Goal: Transaction & Acquisition: Purchase product/service

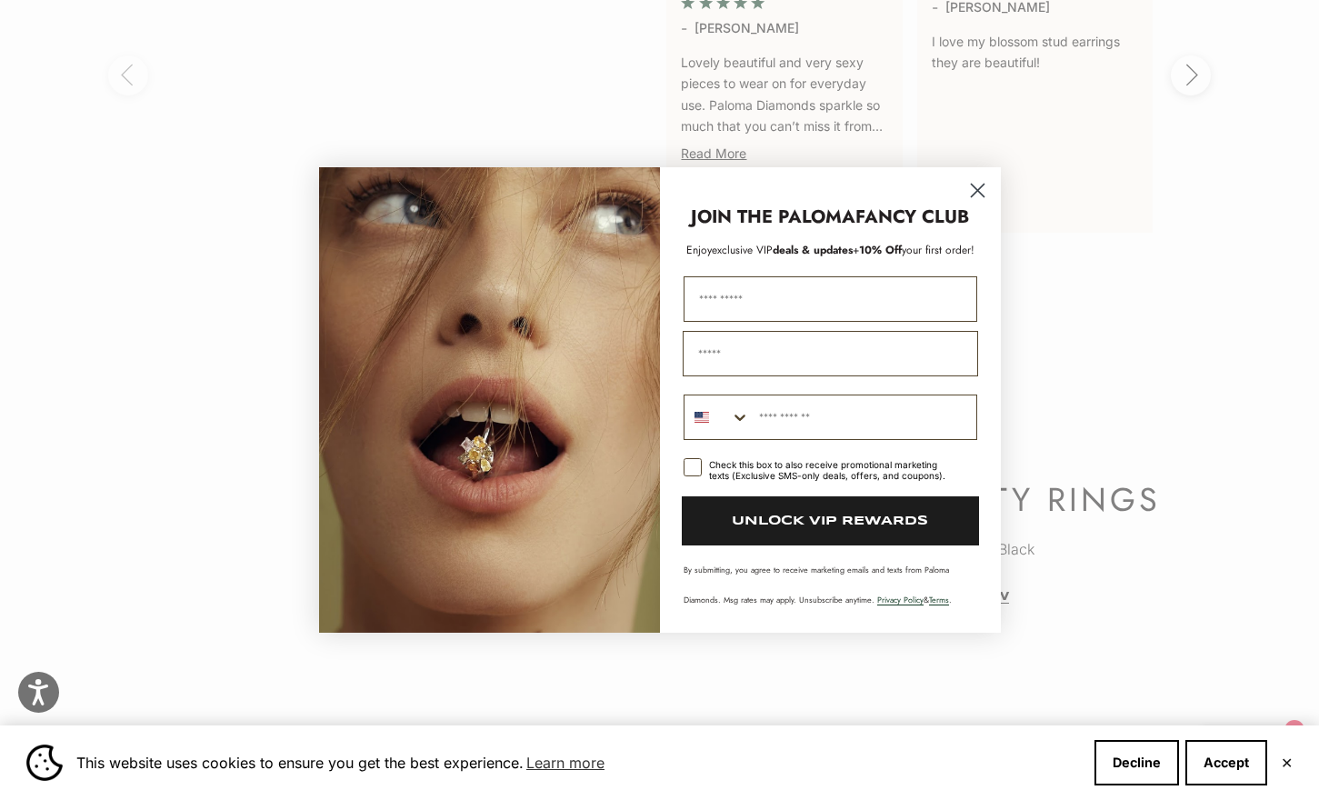
scroll to position [3817, 0]
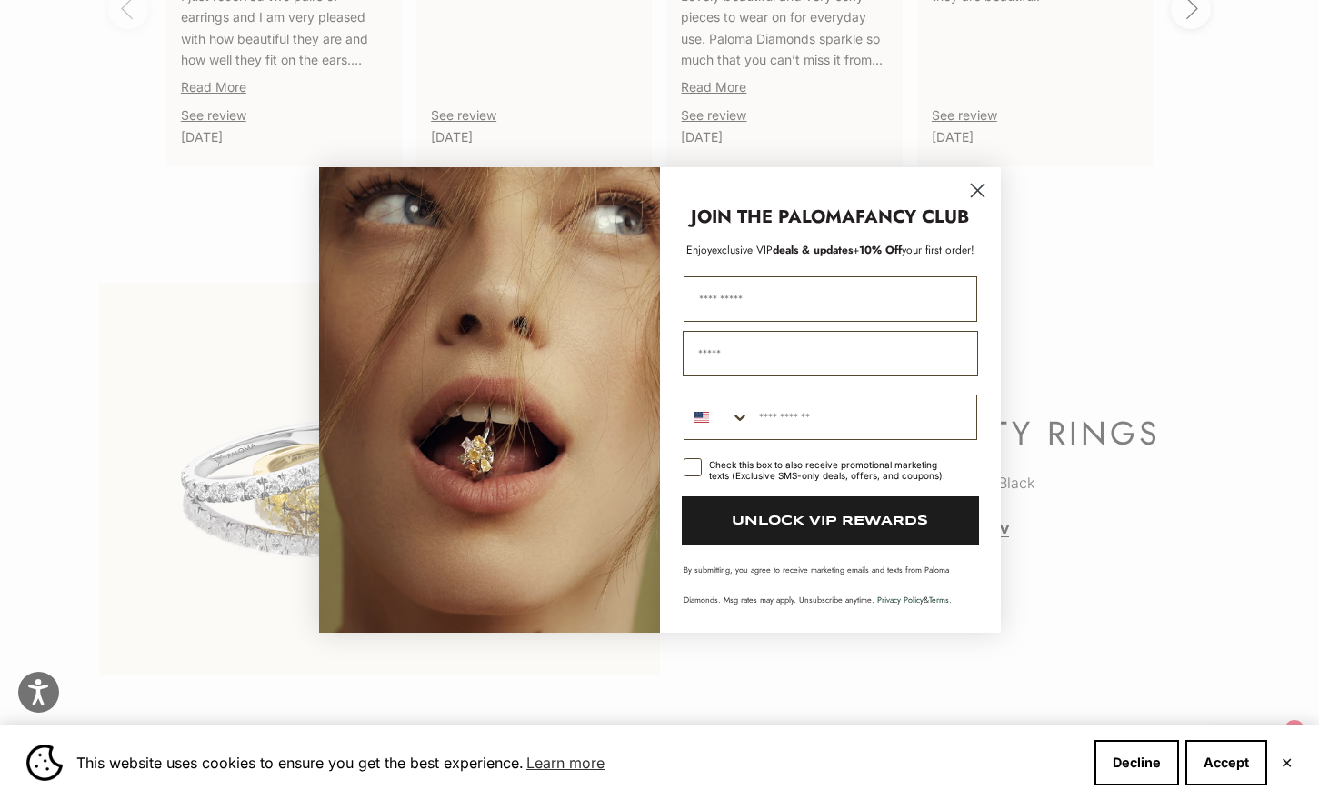
click at [971, 199] on circle "Close dialog" at bounding box center [976, 190] width 30 height 30
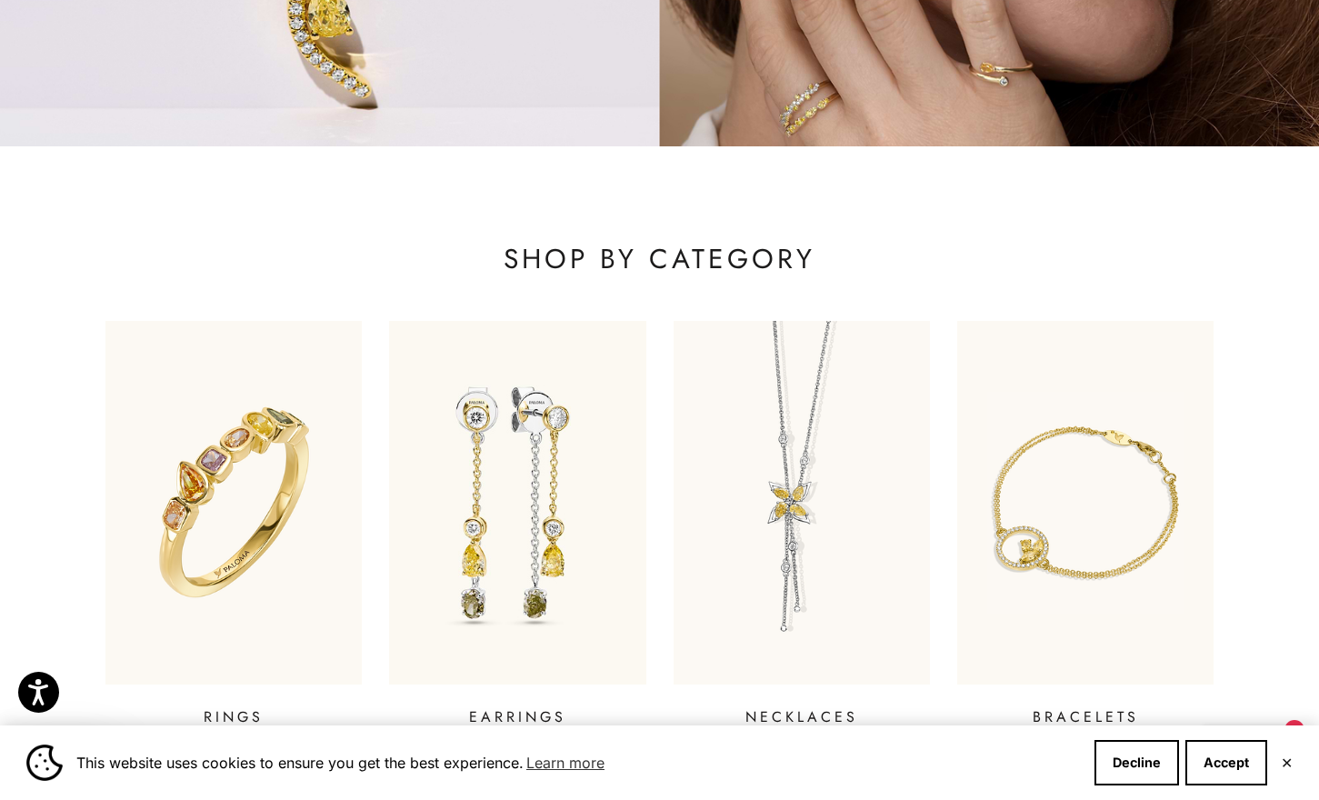
scroll to position [545, 0]
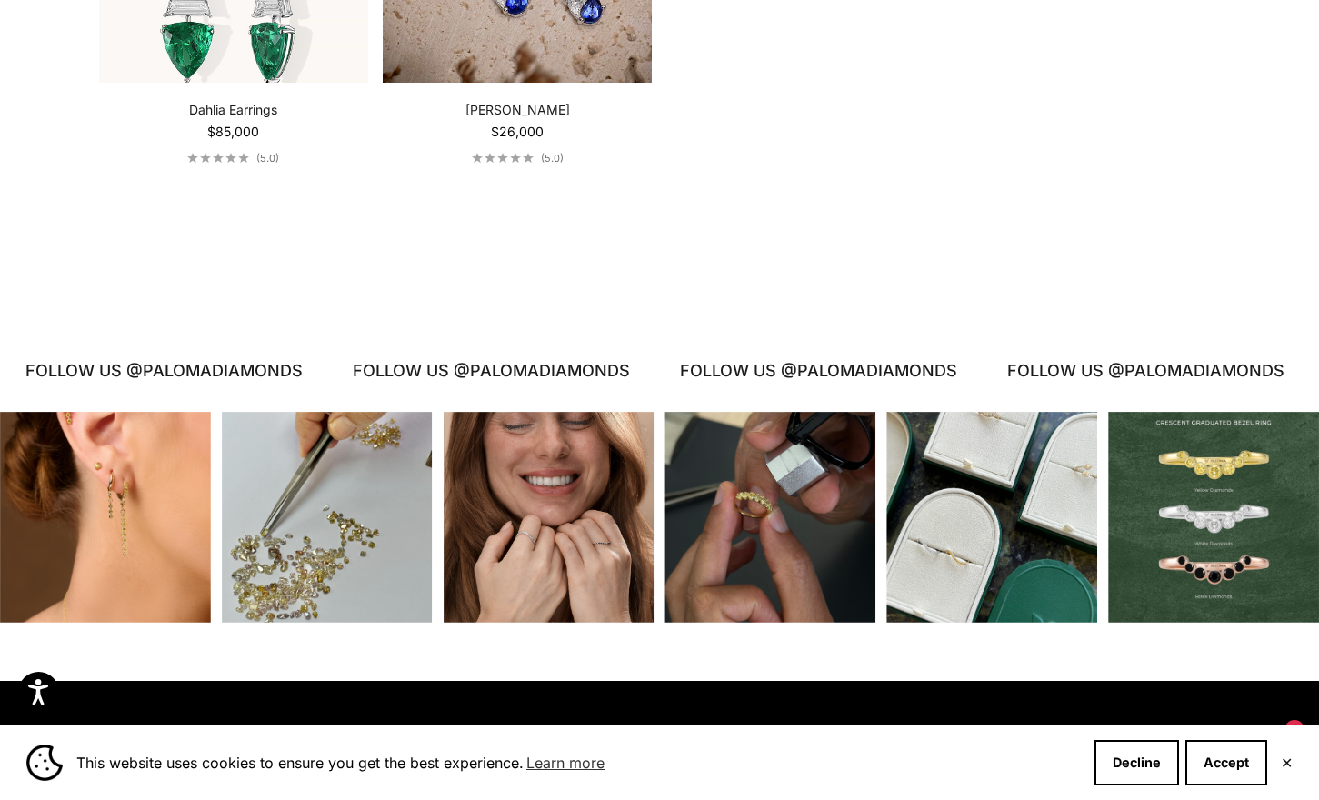
scroll to position [4635, 0]
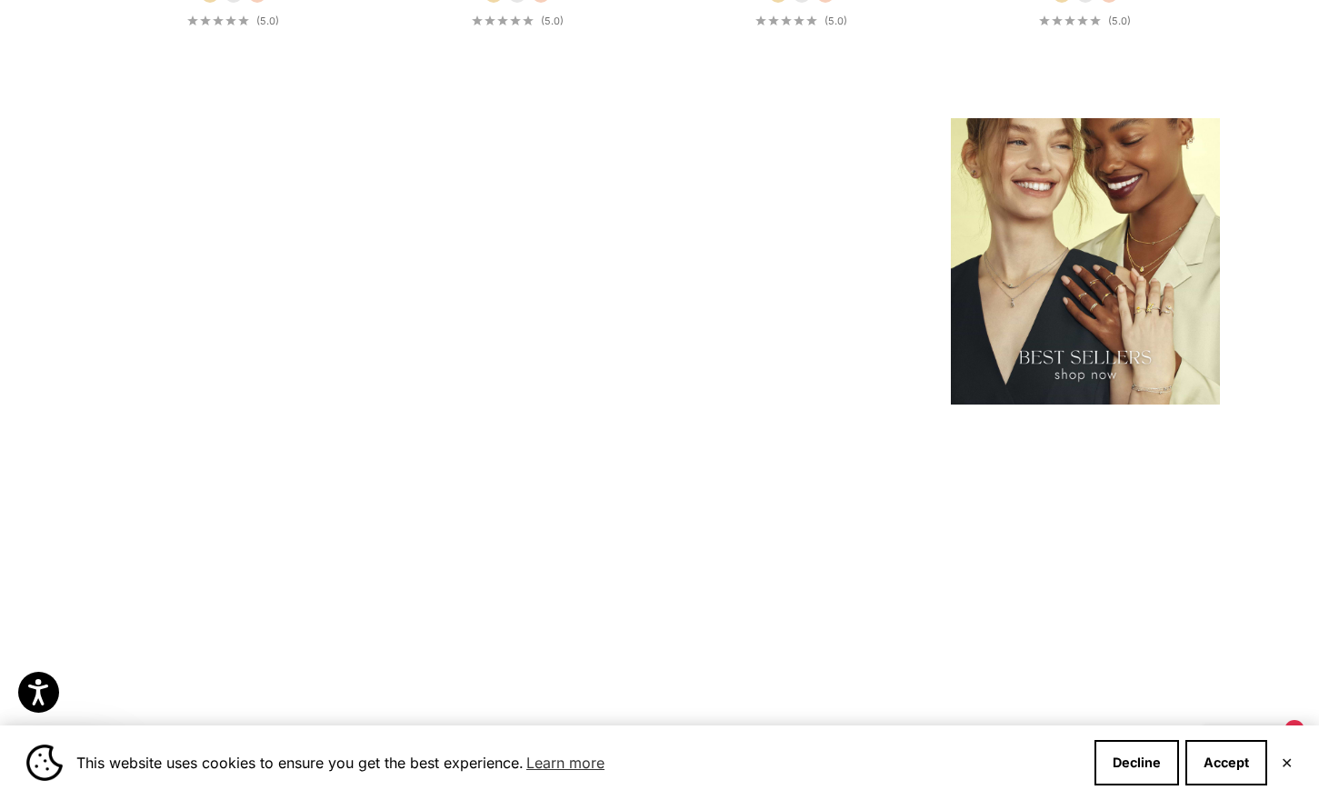
scroll to position [2726, 0]
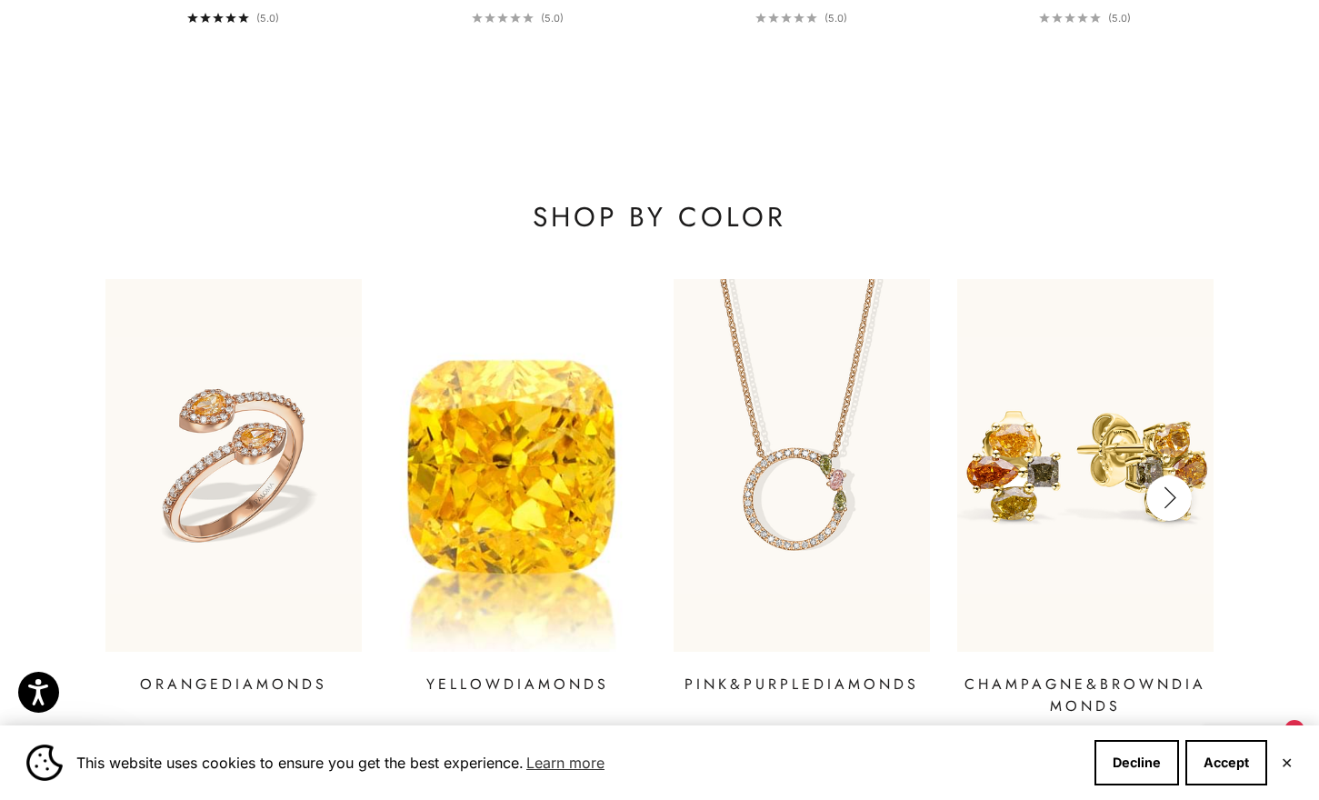
scroll to position [2449, 0]
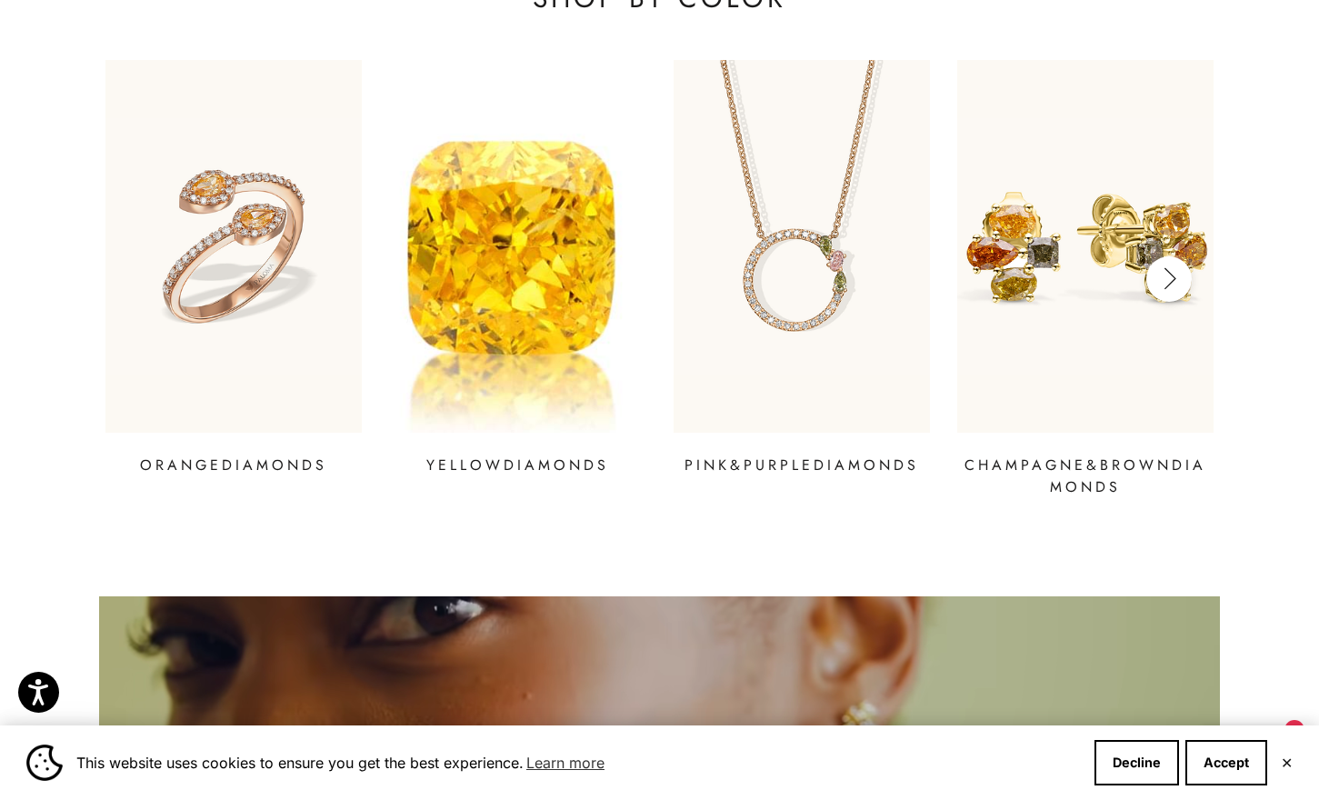
click at [504, 291] on img at bounding box center [518, 246] width 308 height 446
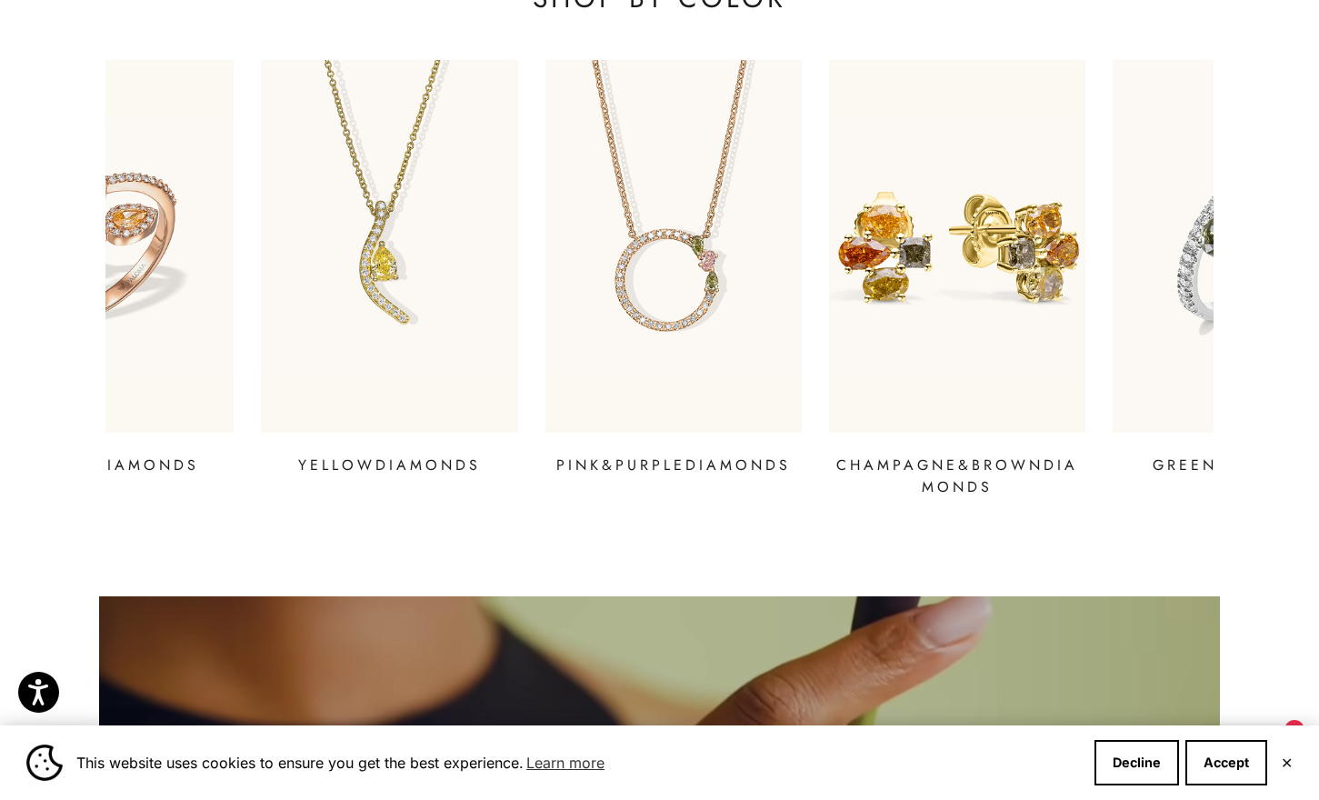
scroll to position [0, 142]
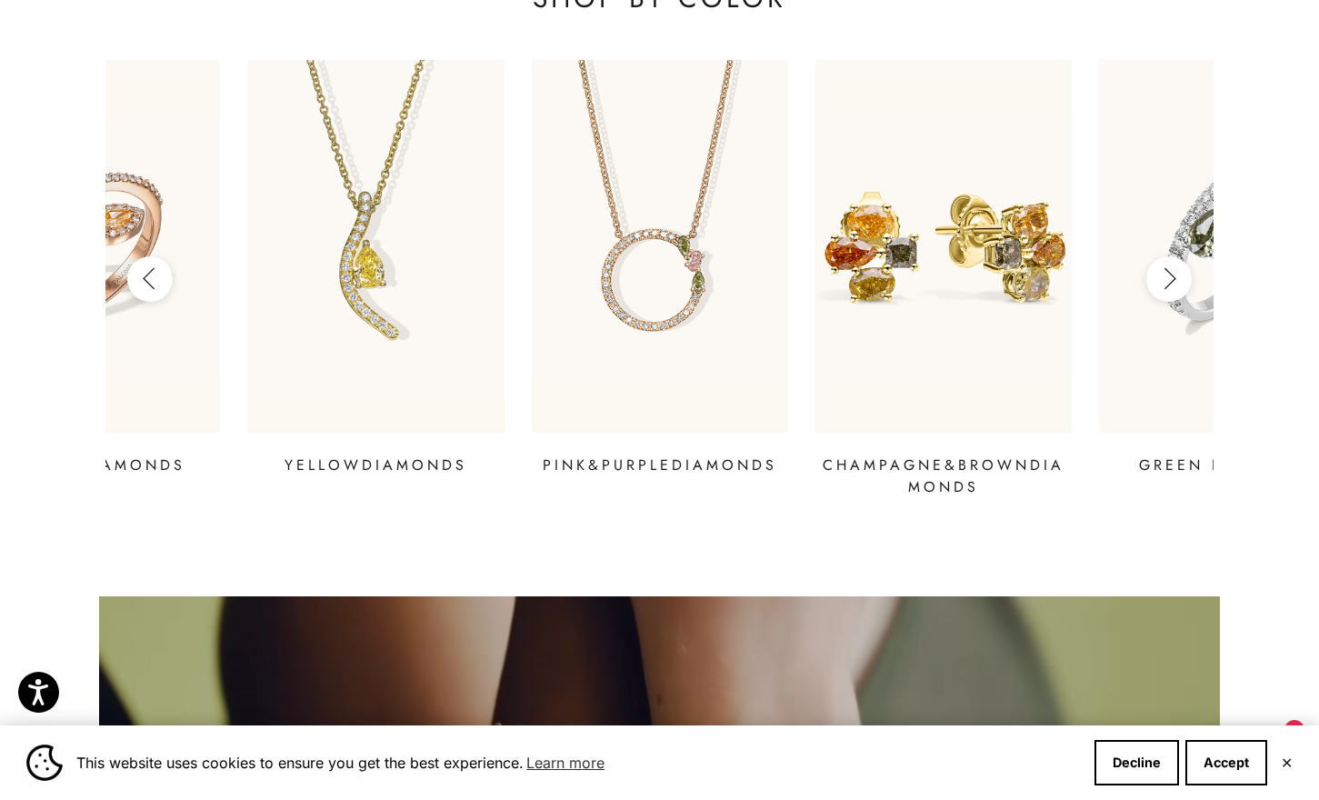
click at [423, 454] on p "Yellow Diamonds" at bounding box center [375, 465] width 183 height 22
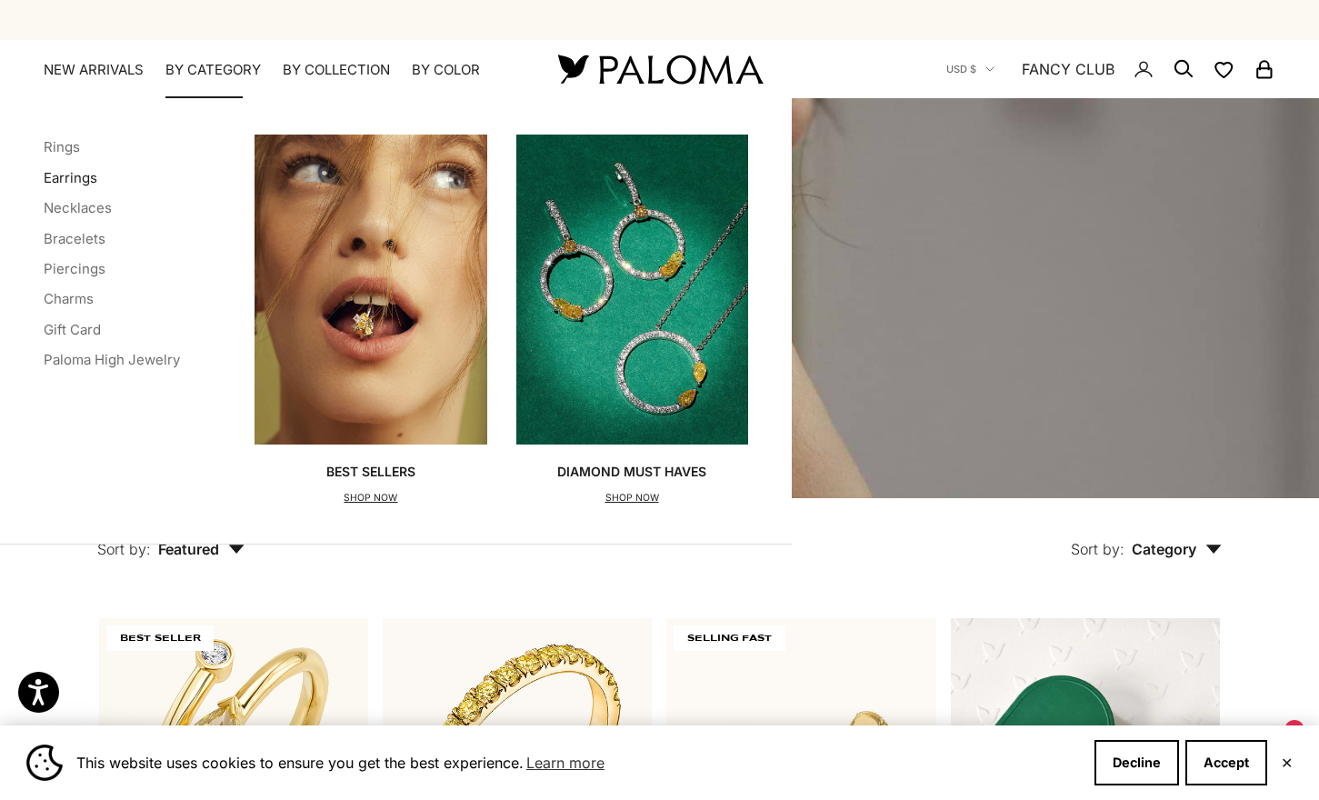
click at [46, 177] on link "Earrings" at bounding box center [71, 177] width 54 height 17
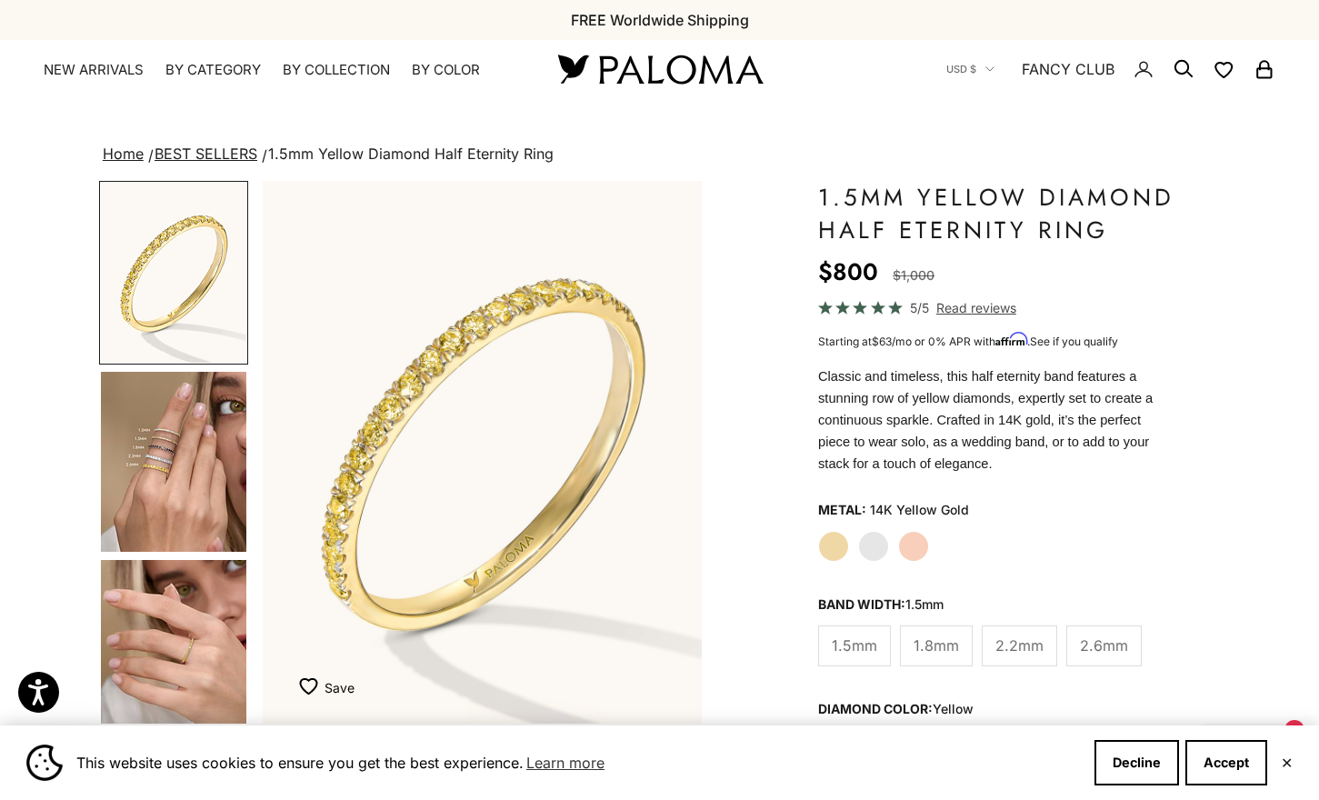
click at [165, 422] on img "Go to item 4" at bounding box center [173, 462] width 145 height 180
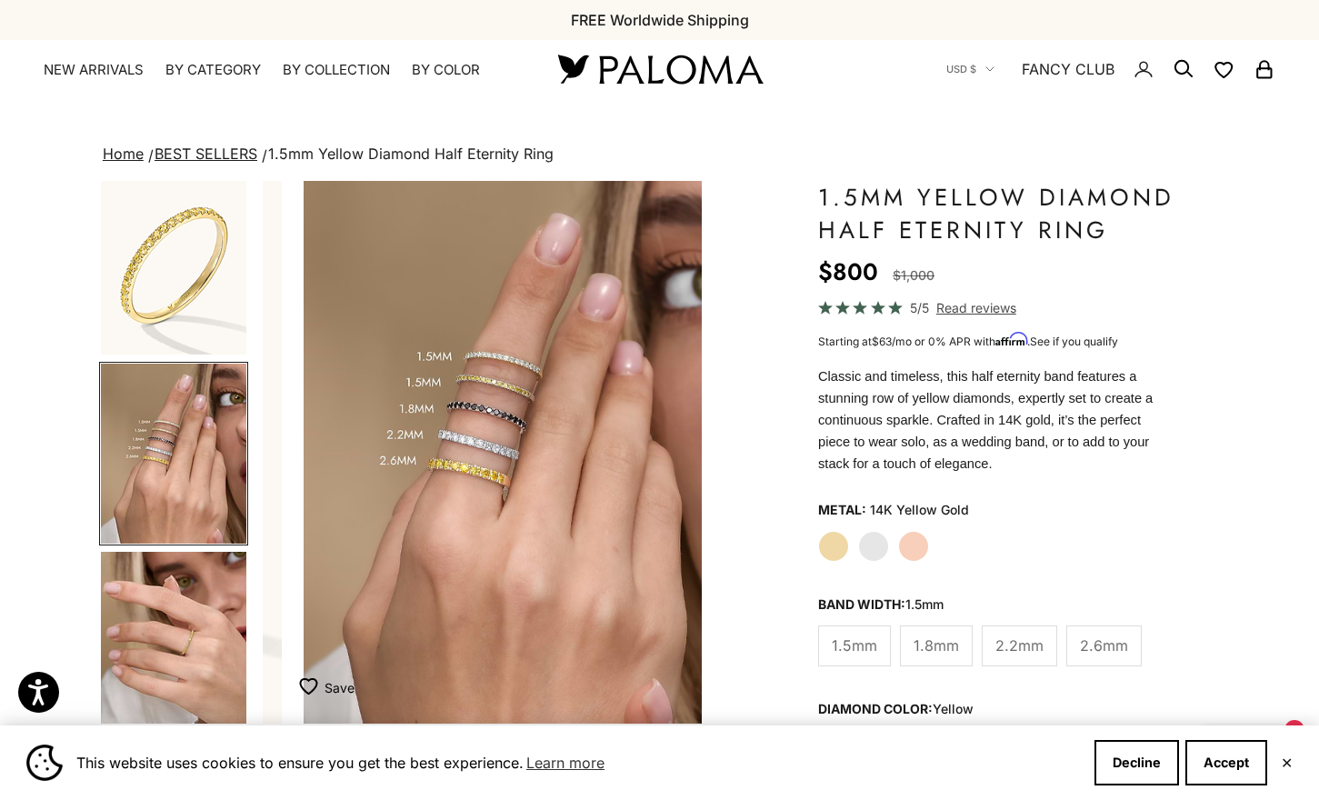
scroll to position [0, 461]
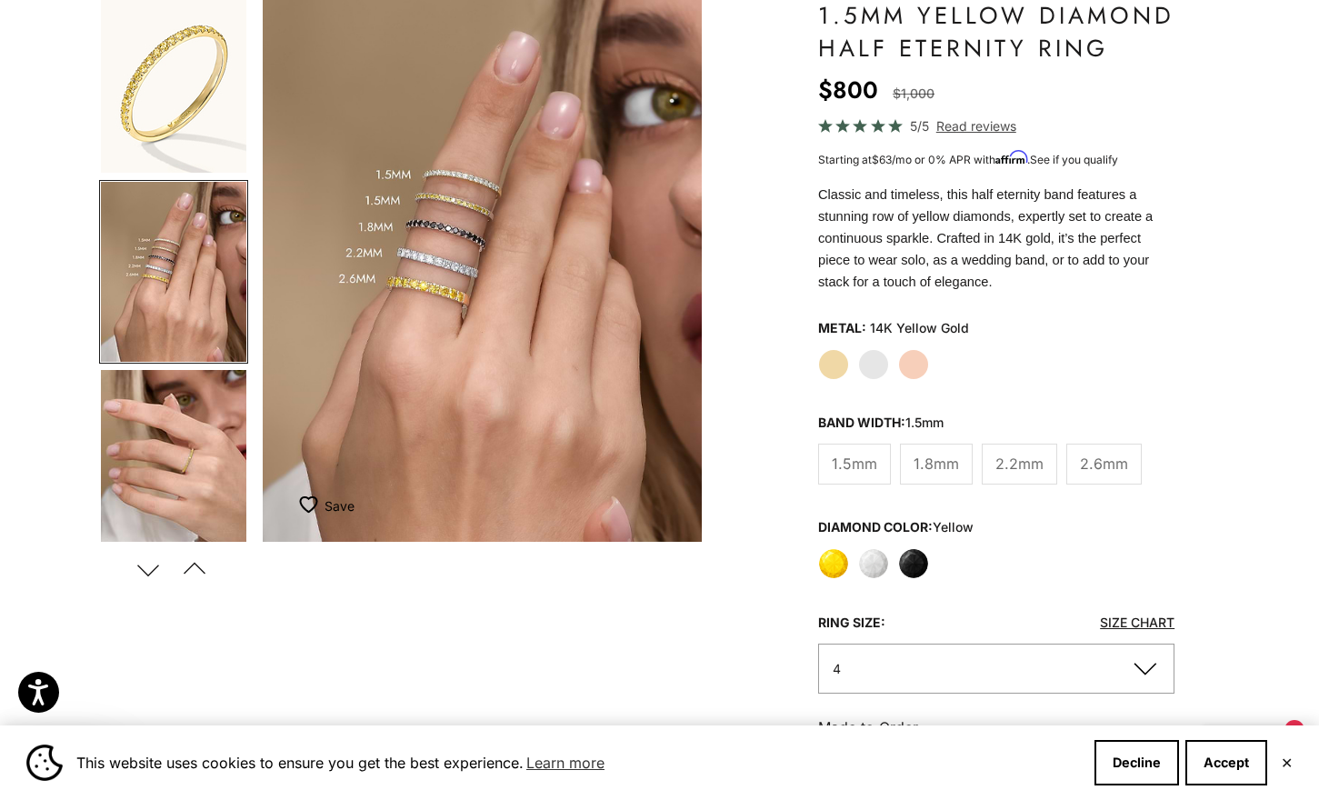
click at [906, 443] on label "1.8mm" at bounding box center [936, 463] width 73 height 41
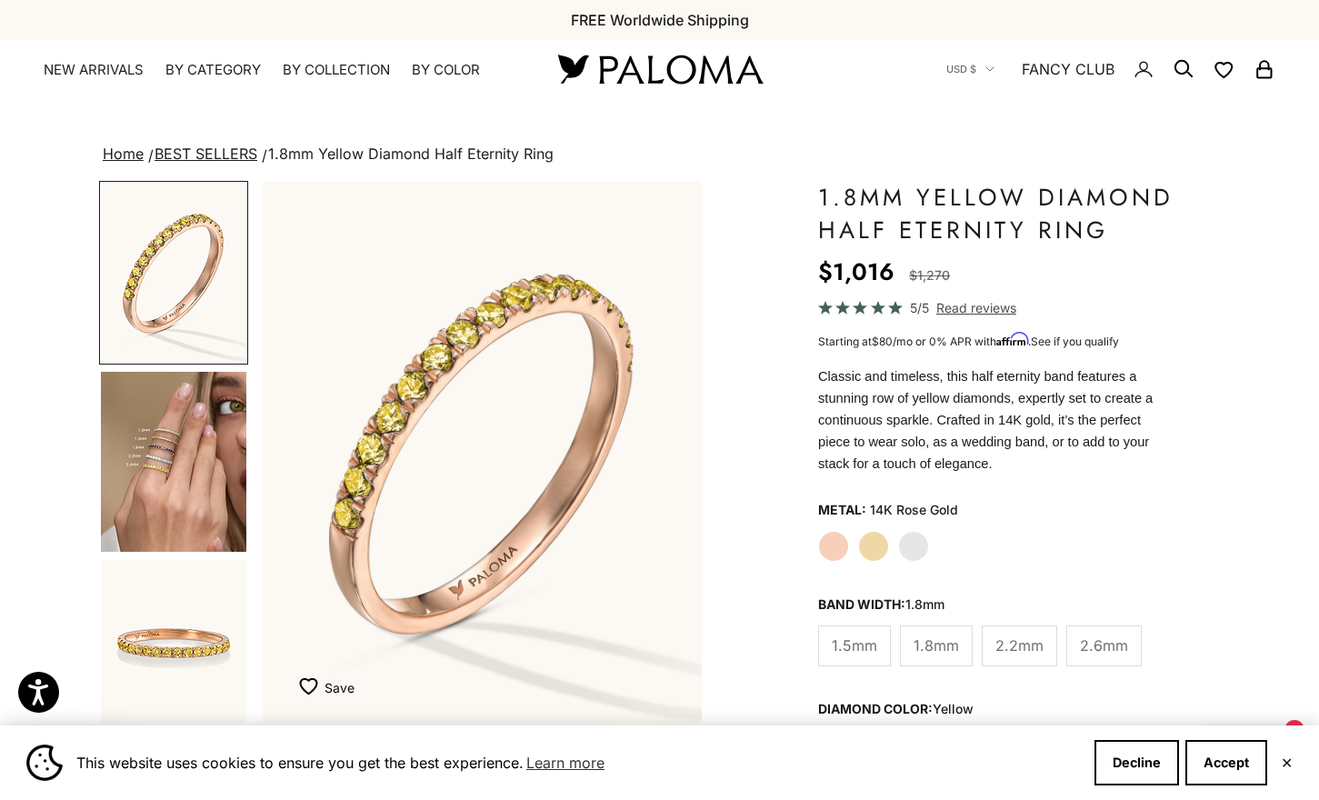
scroll to position [91, 0]
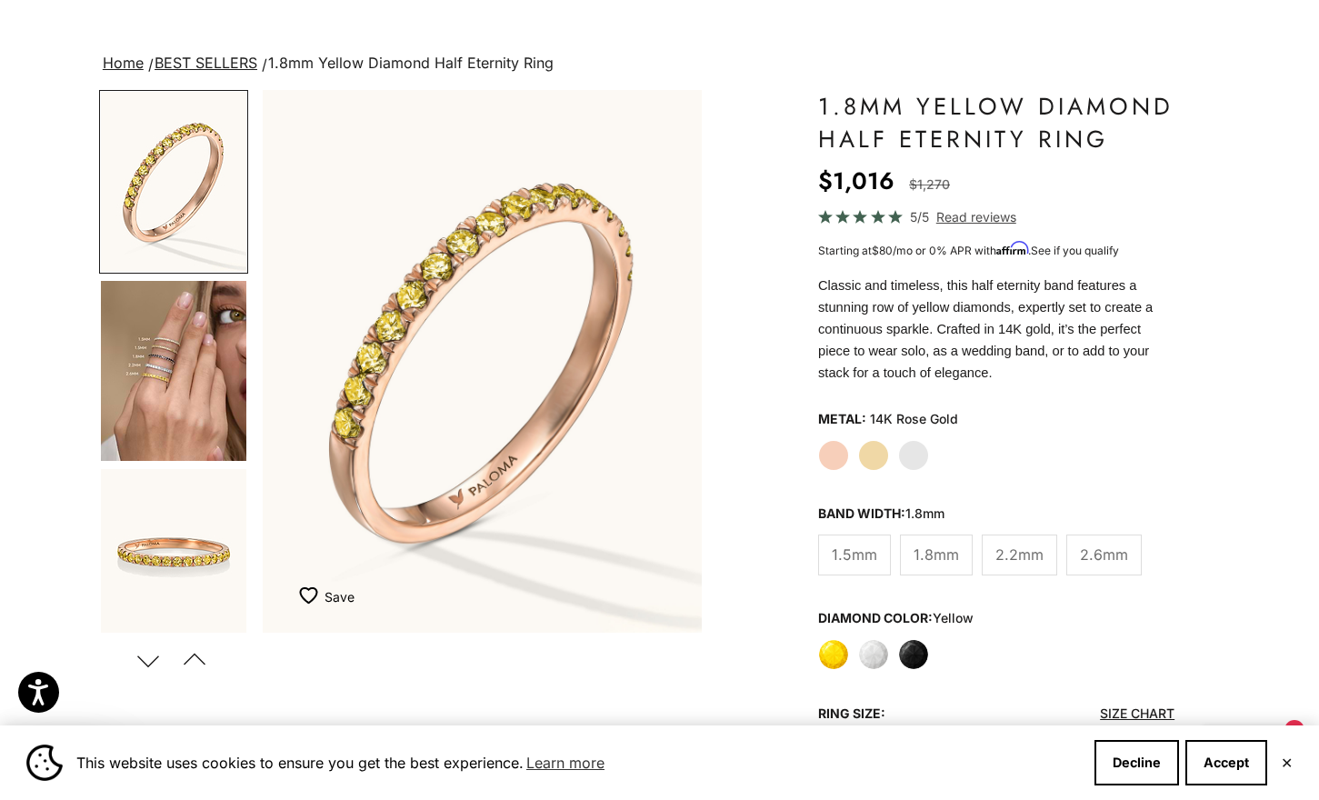
click at [884, 440] on label "Yellow Gold" at bounding box center [873, 455] width 31 height 31
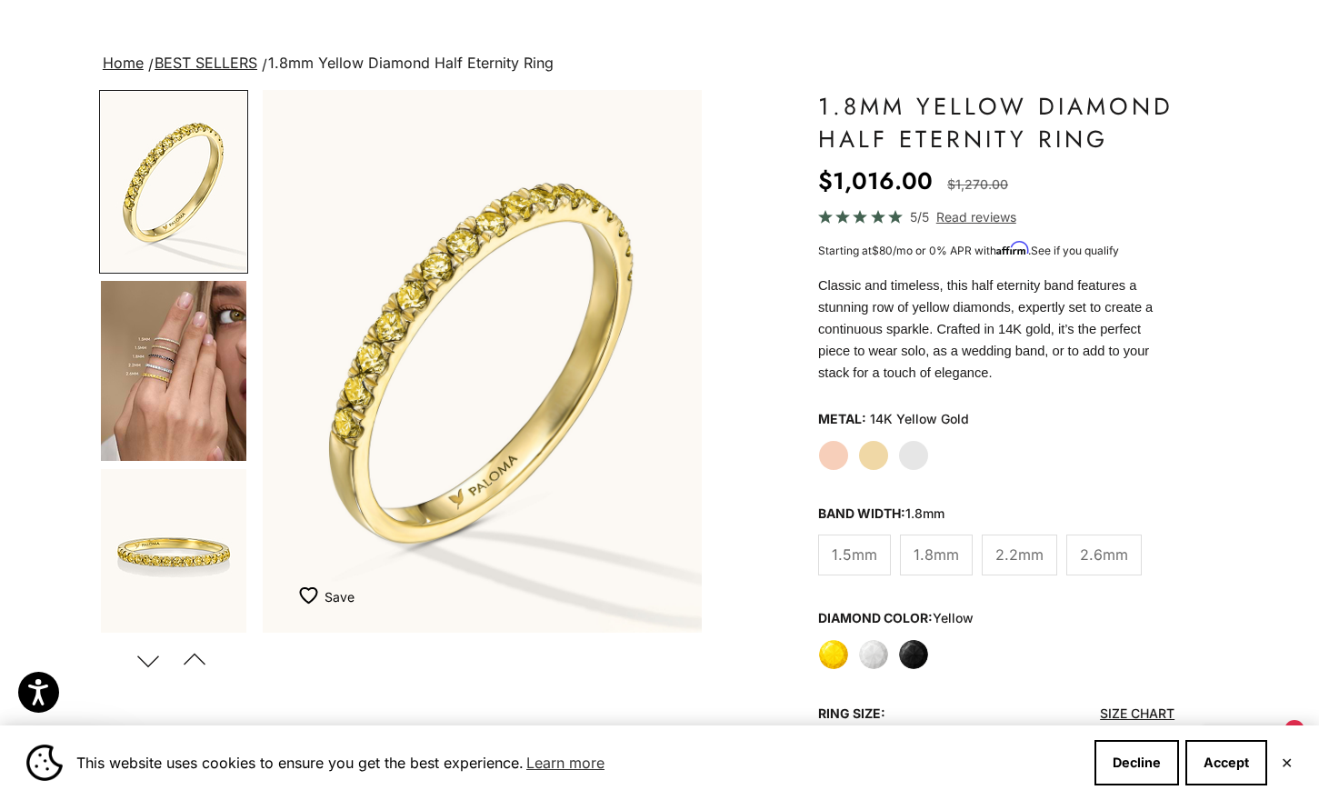
click at [913, 443] on label "White Gold" at bounding box center [913, 455] width 31 height 31
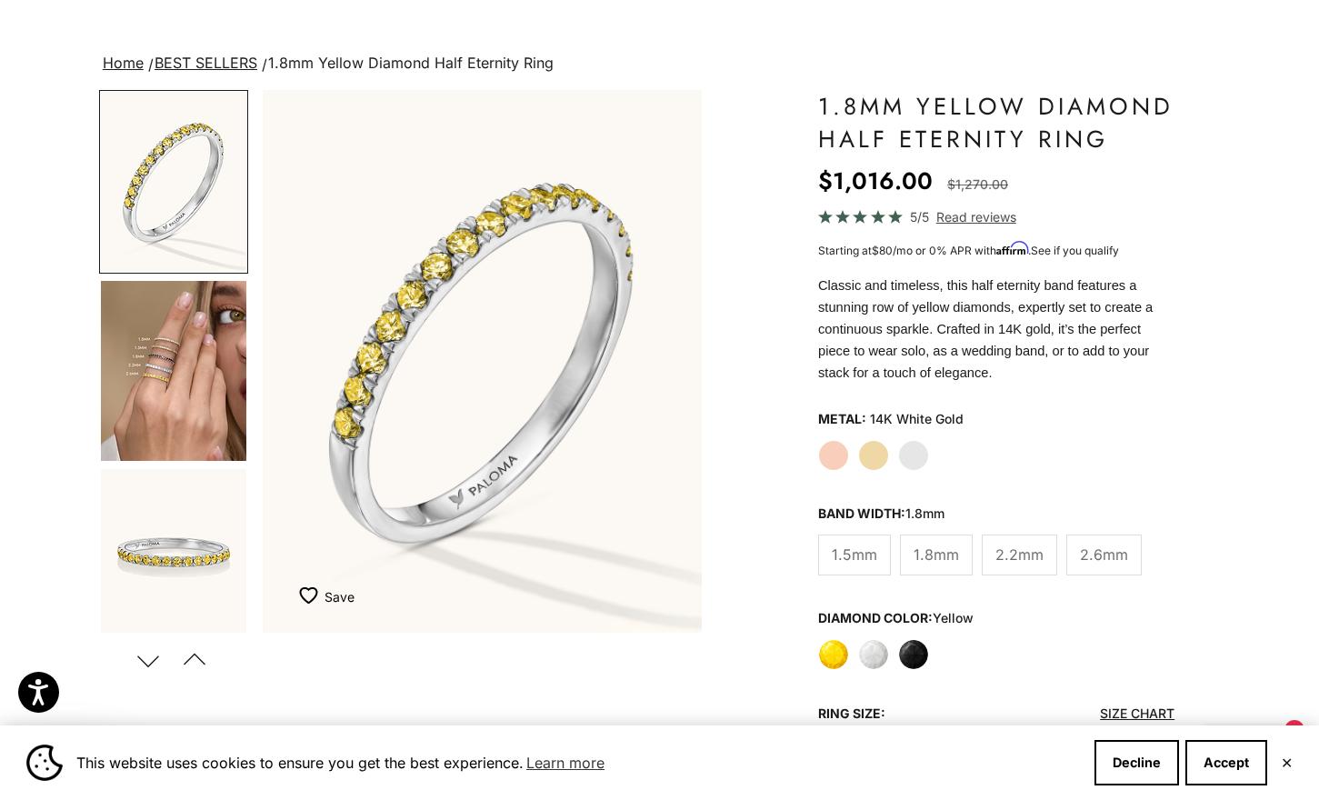
click at [828, 440] on label "Rose Gold" at bounding box center [833, 455] width 31 height 31
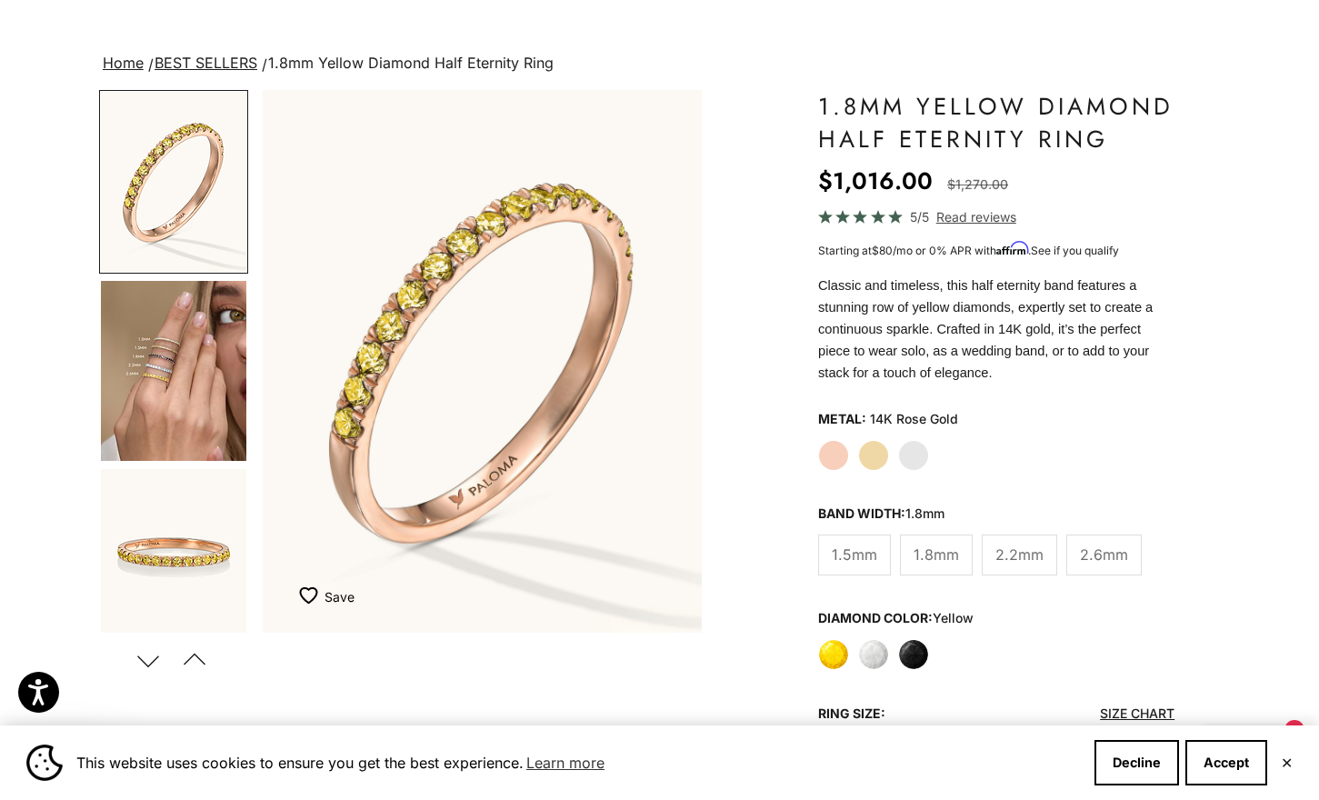
click at [863, 440] on label "Yellow Gold" at bounding box center [873, 455] width 31 height 31
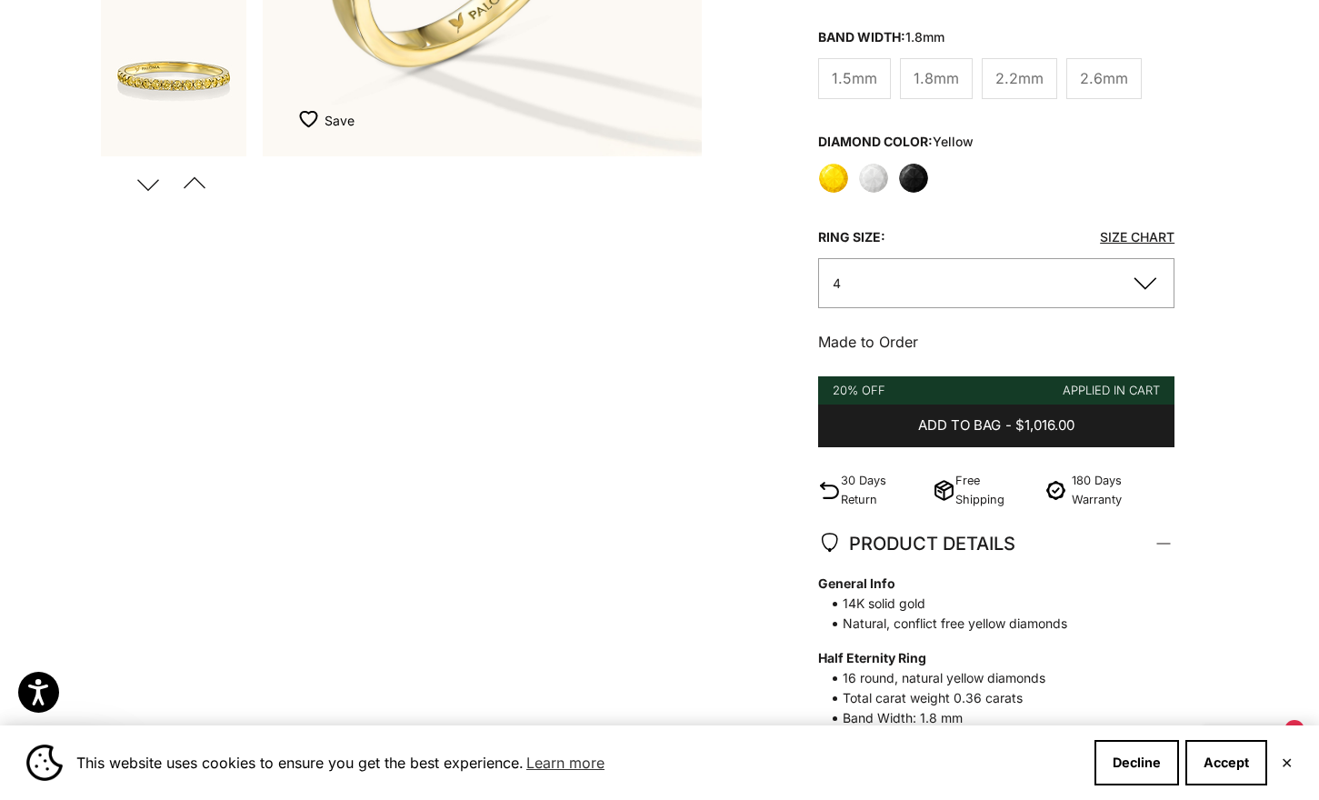
scroll to position [364, 0]
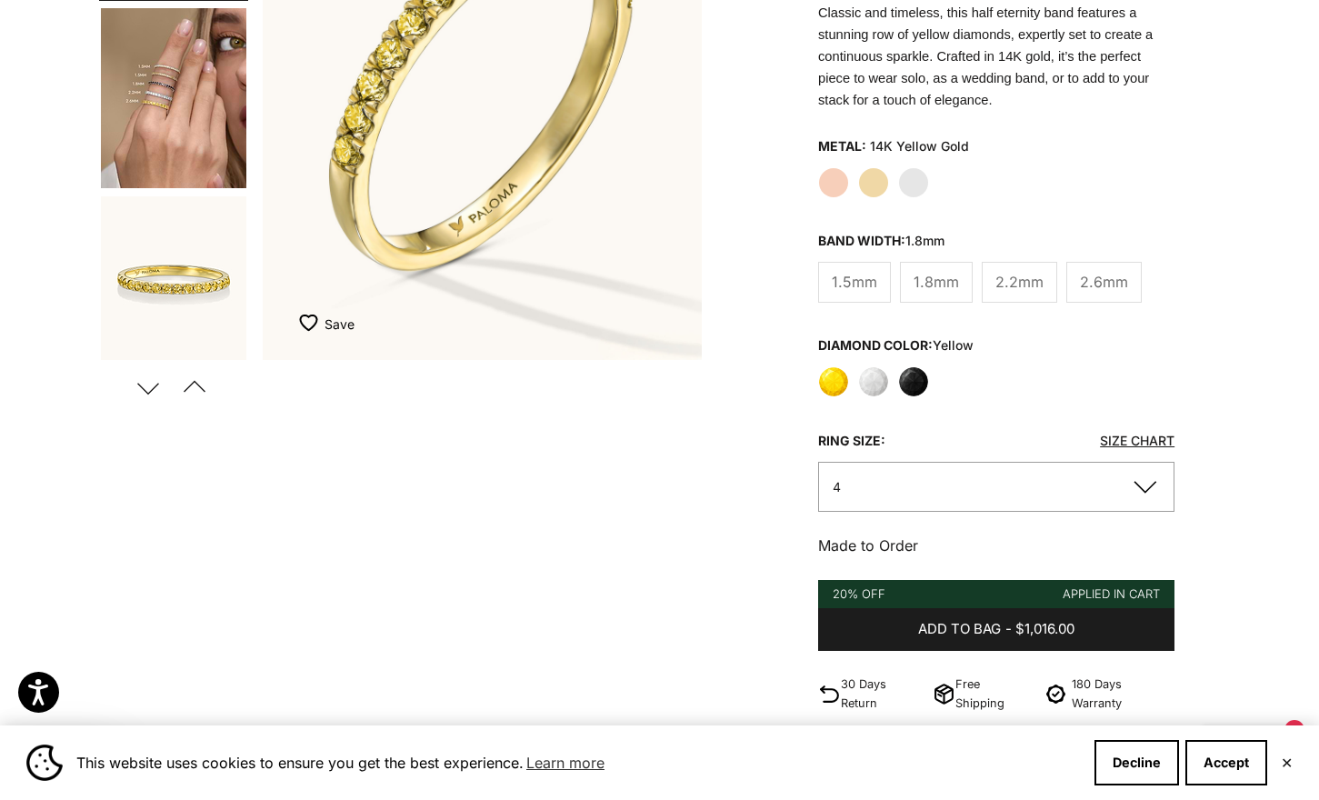
click at [868, 366] on label "White" at bounding box center [873, 381] width 31 height 31
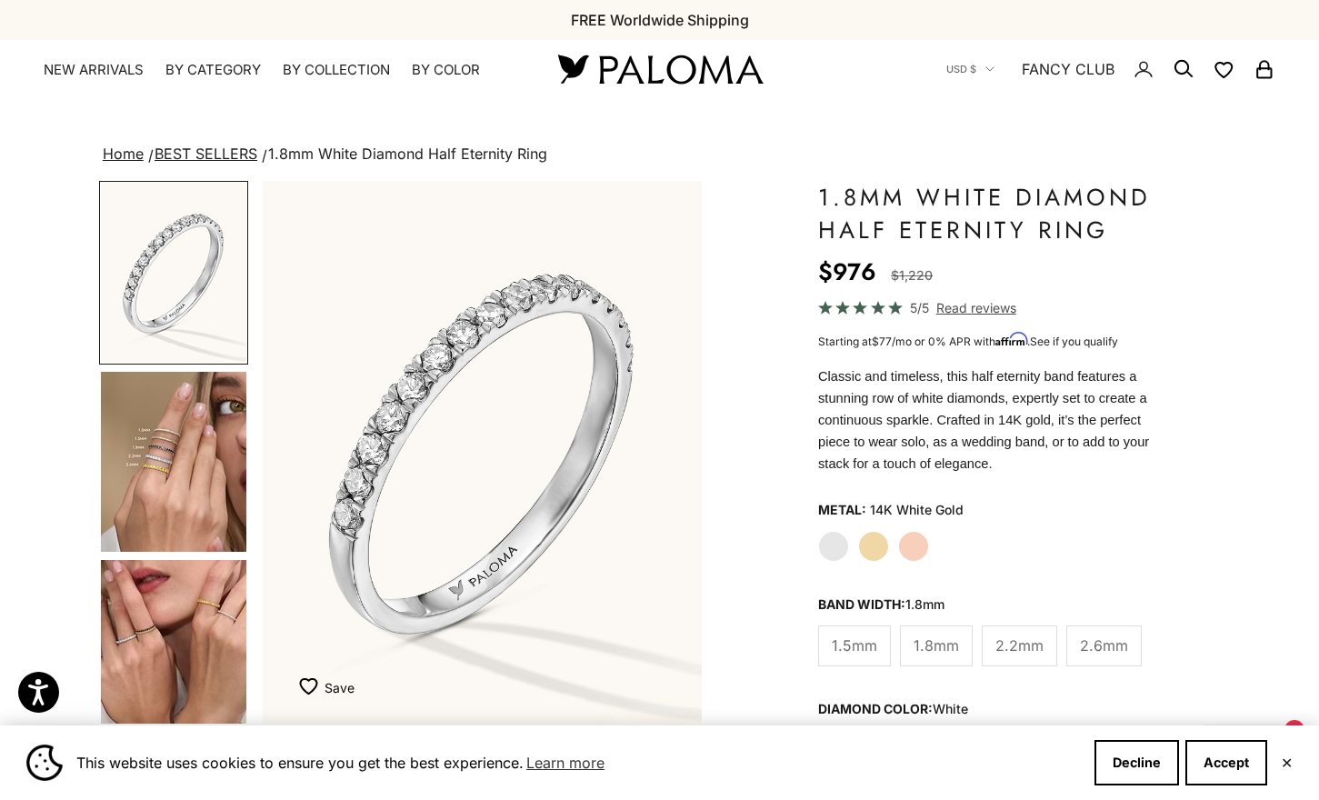
scroll to position [91, 0]
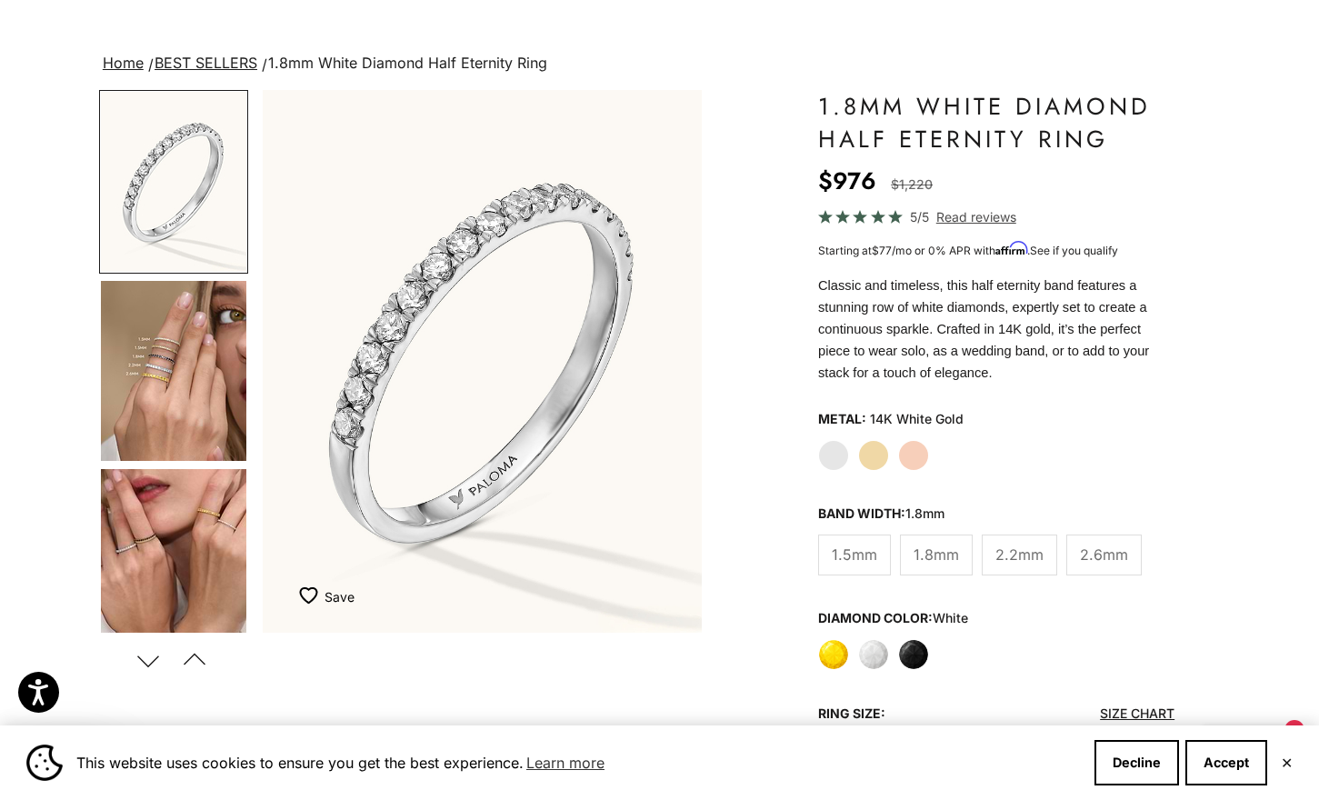
click at [911, 639] on label "Black" at bounding box center [913, 654] width 31 height 31
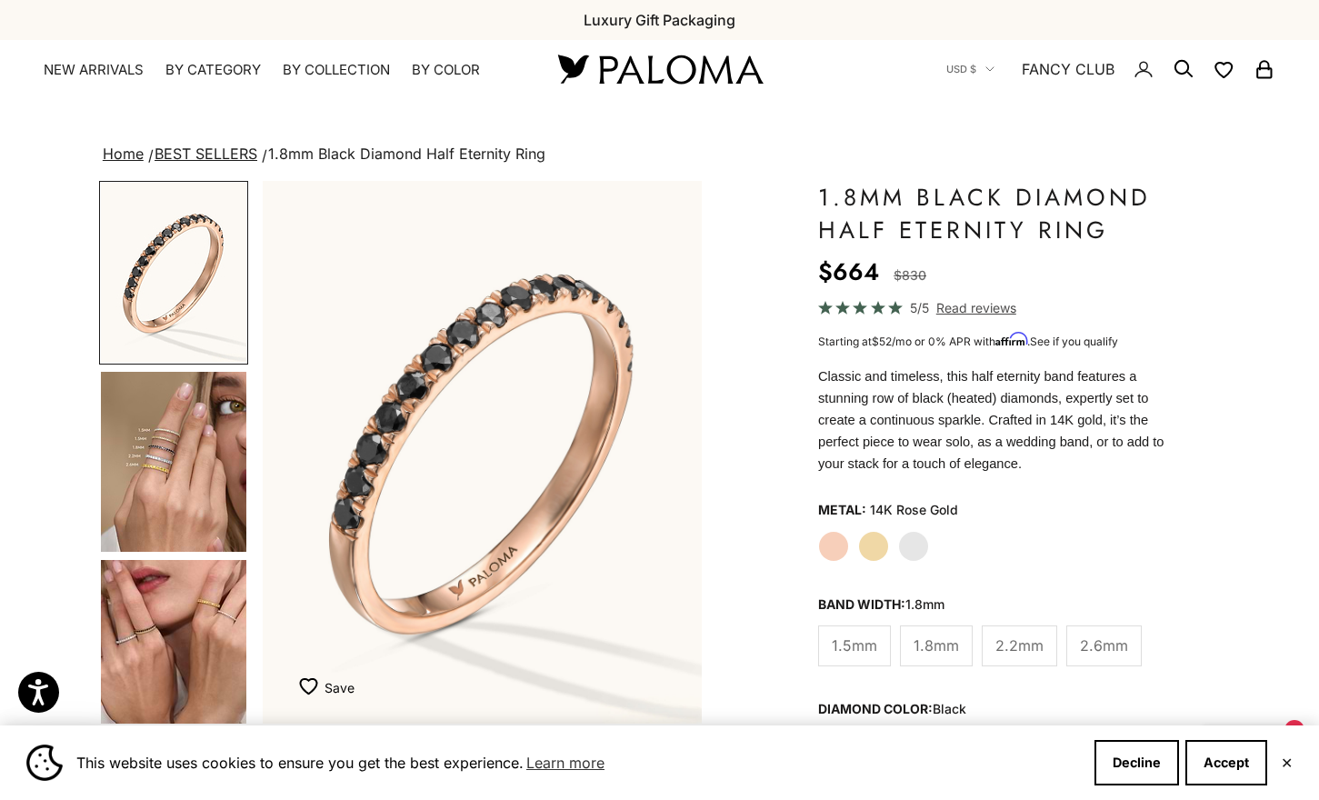
click at [183, 423] on img "Go to item 4" at bounding box center [173, 462] width 145 height 180
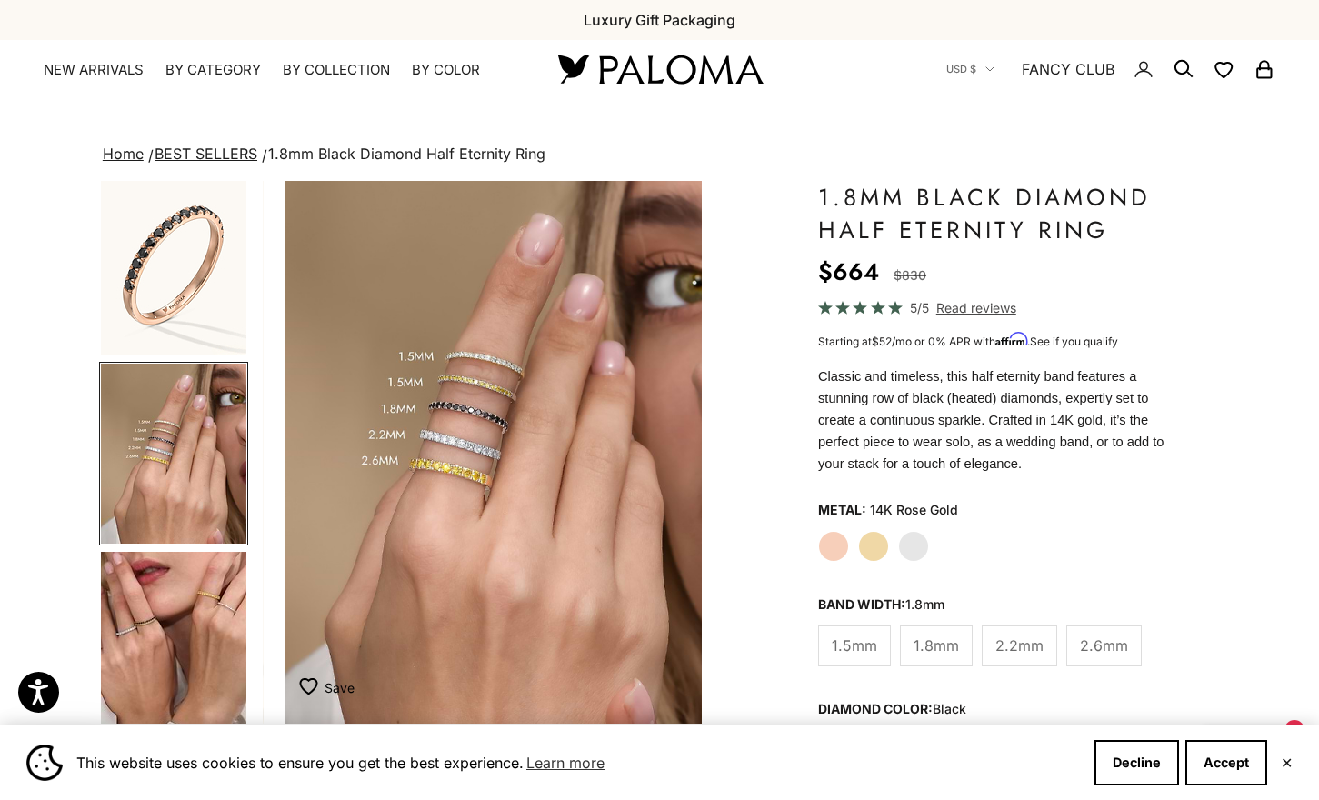
scroll to position [0, 461]
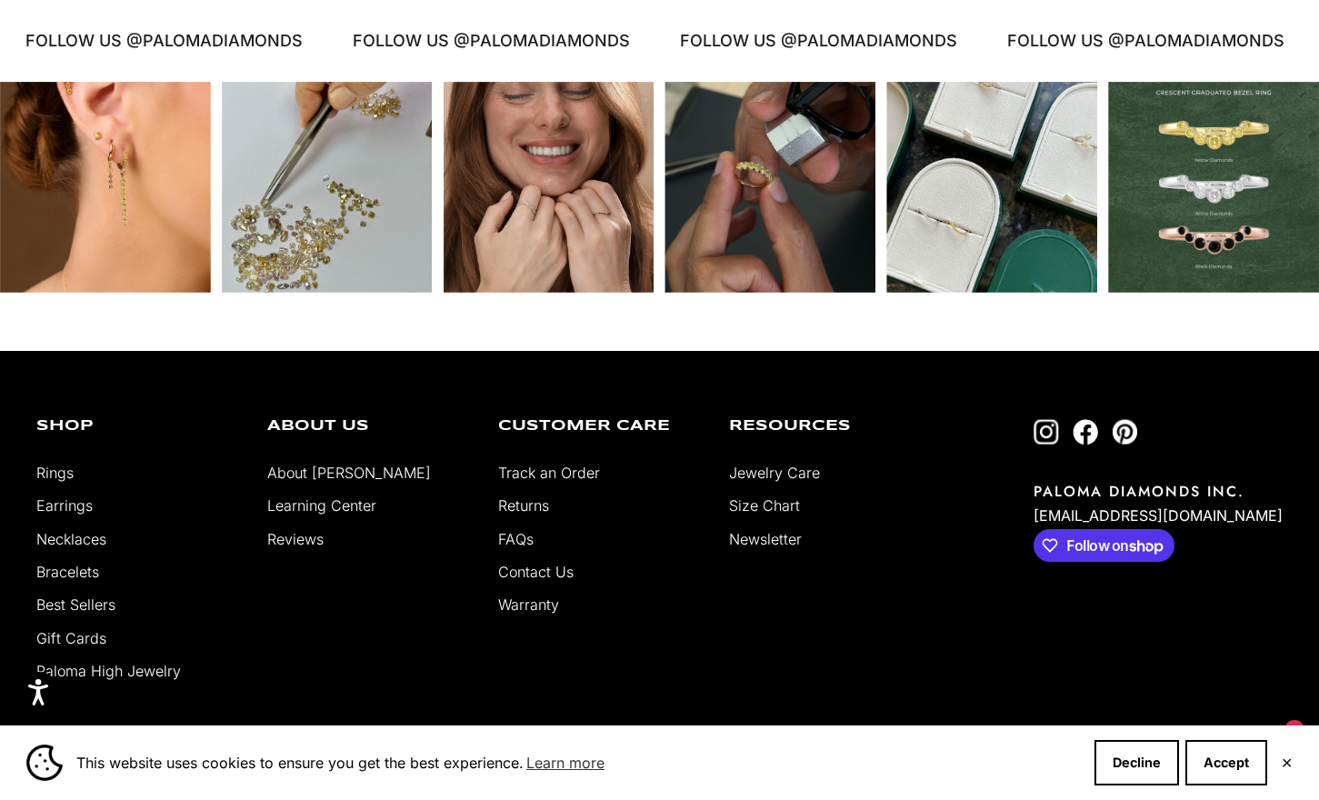
scroll to position [5206, 0]
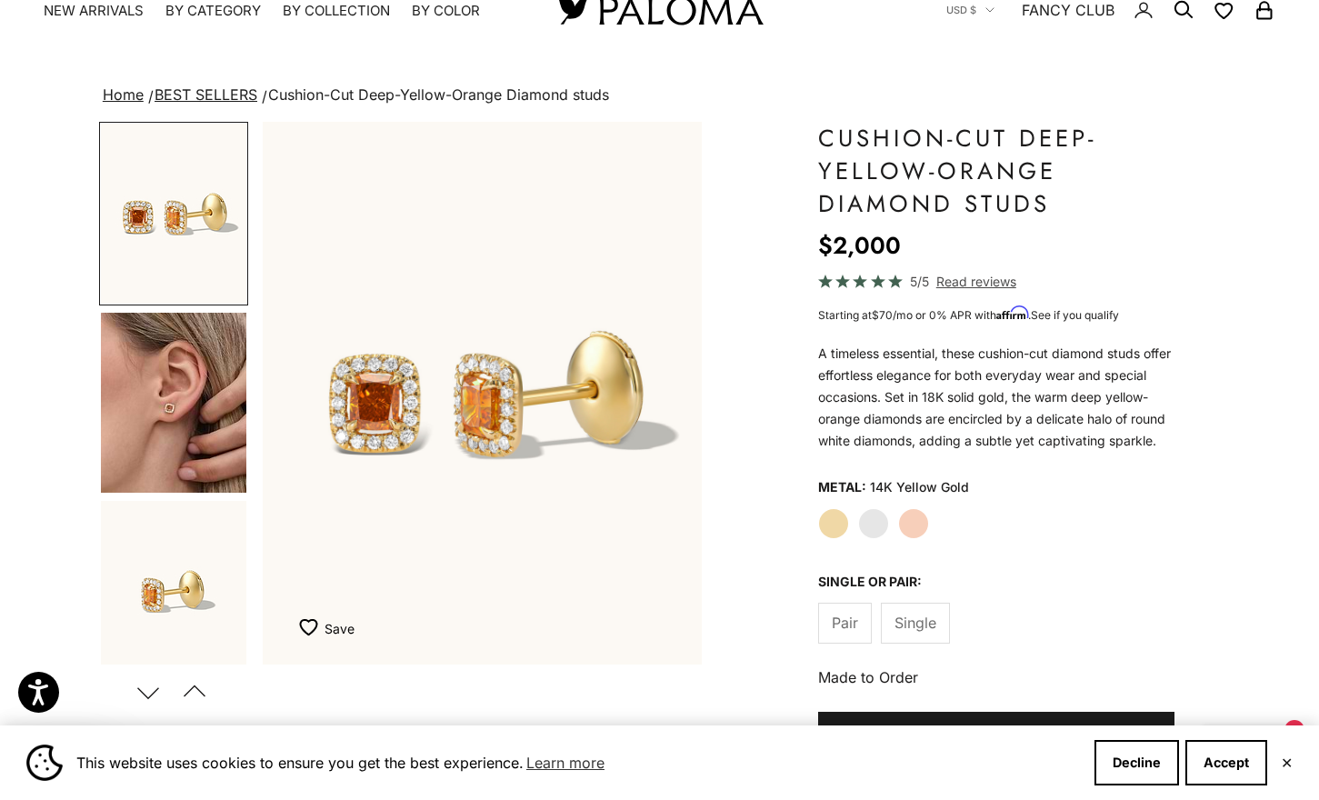
scroll to position [91, 0]
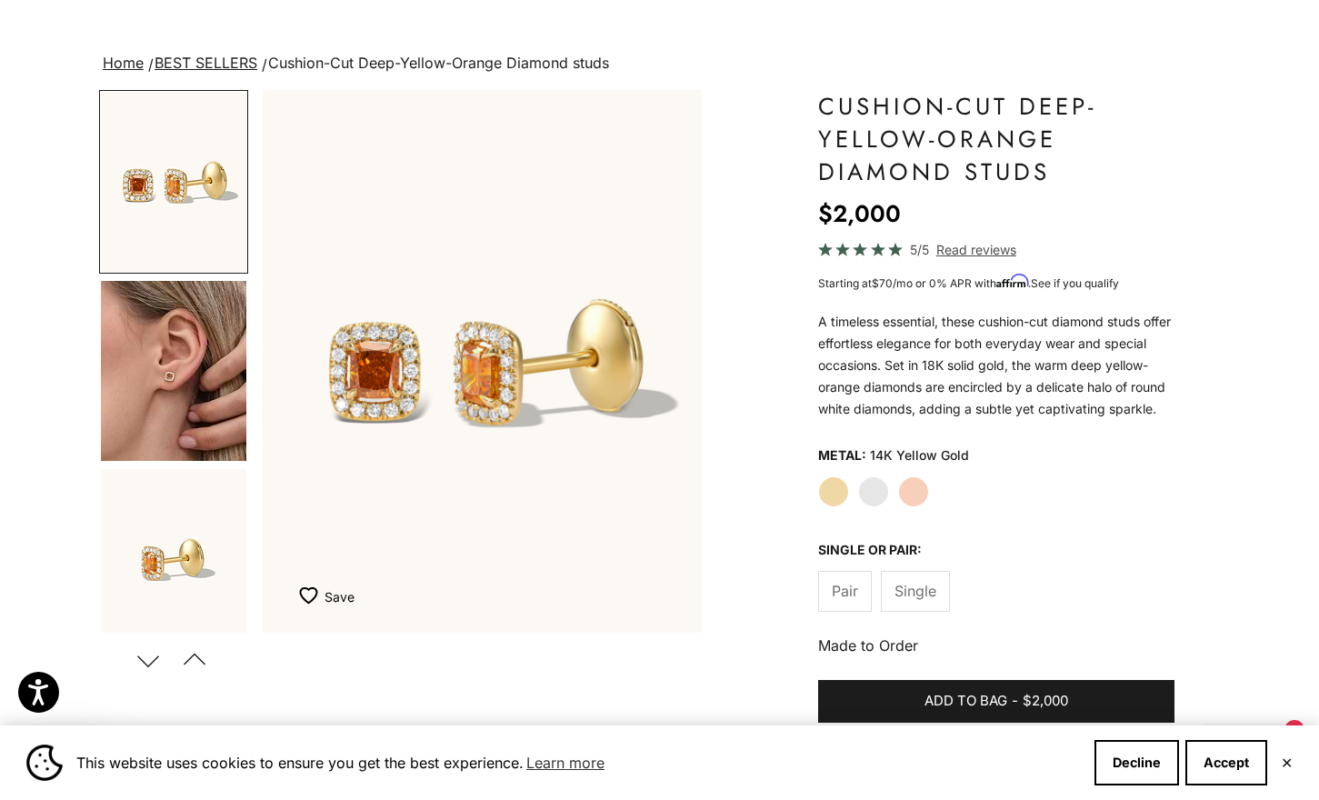
click at [905, 603] on span "Single" at bounding box center [915, 591] width 42 height 24
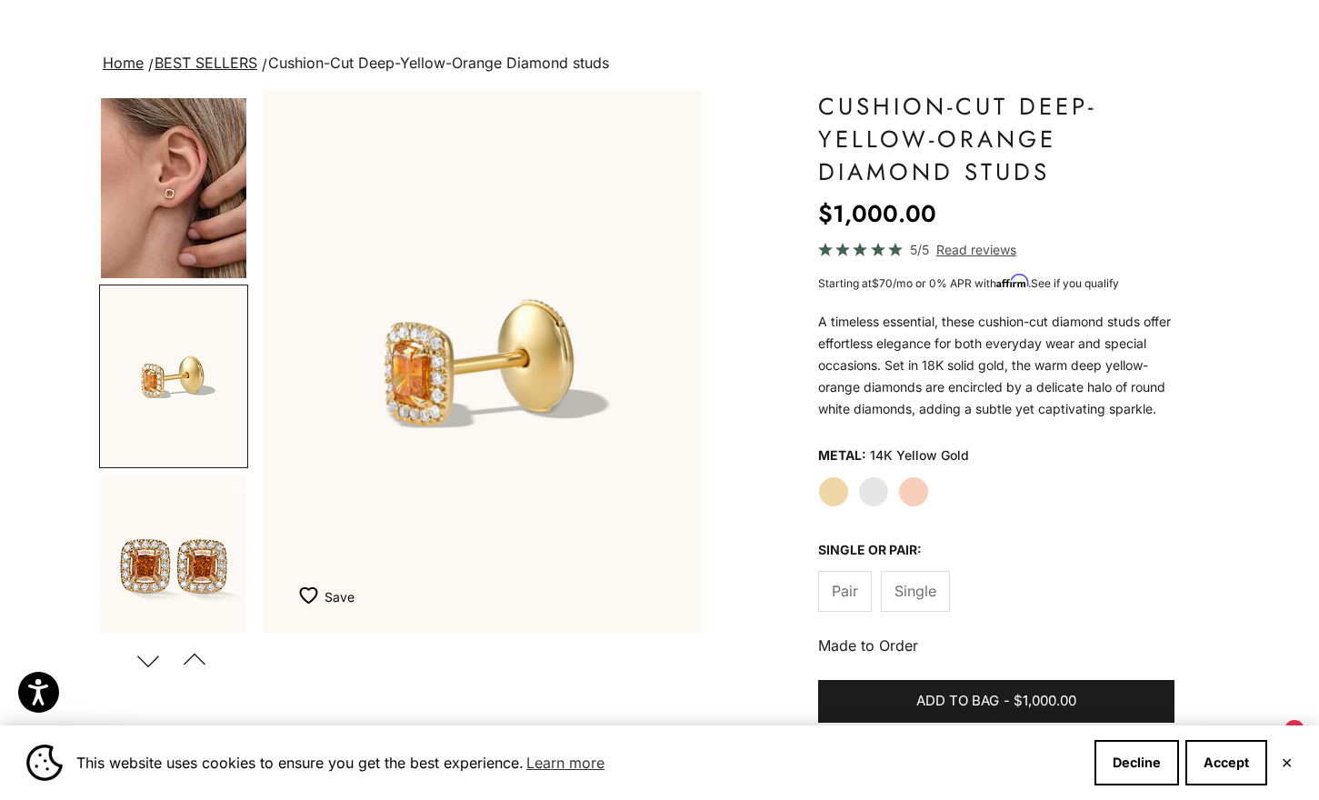
scroll to position [197, 0]
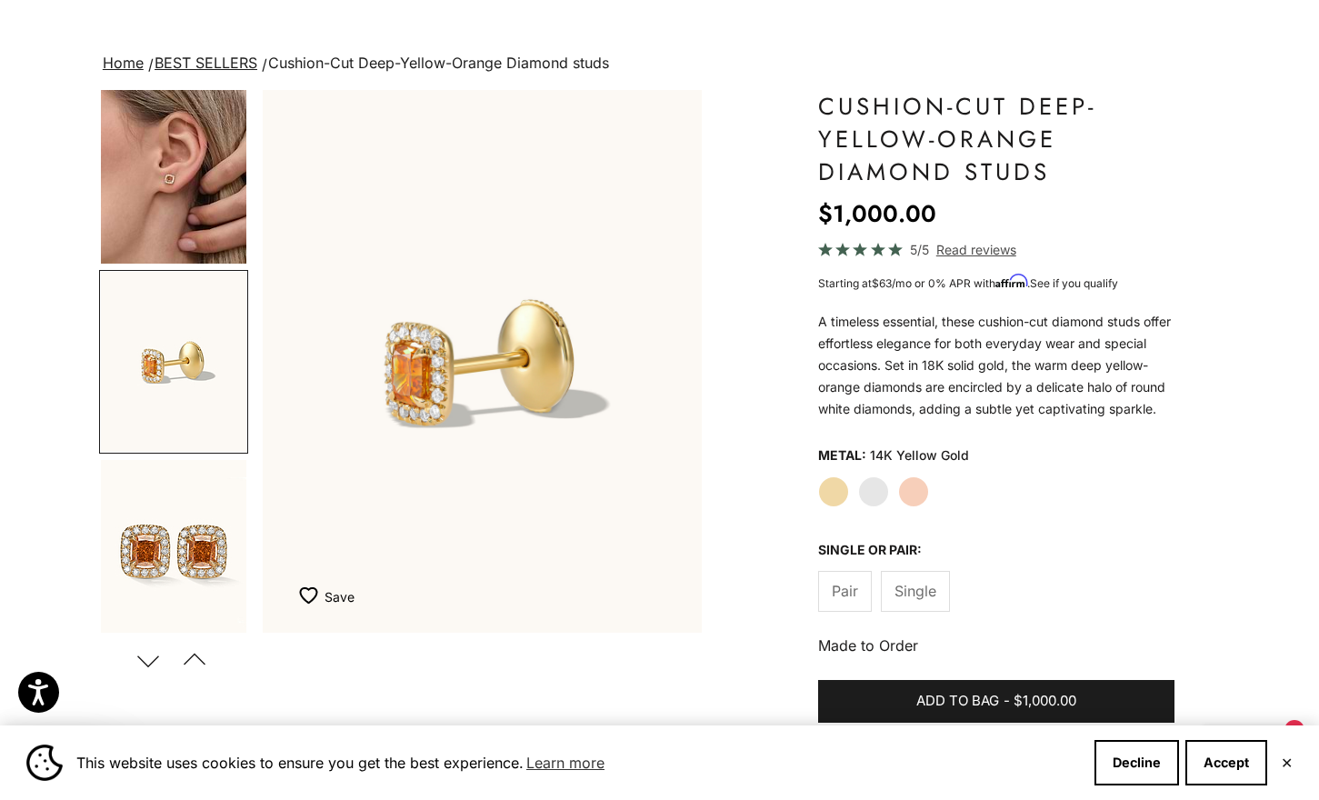
click at [826, 612] on label "Pair" at bounding box center [845, 591] width 54 height 41
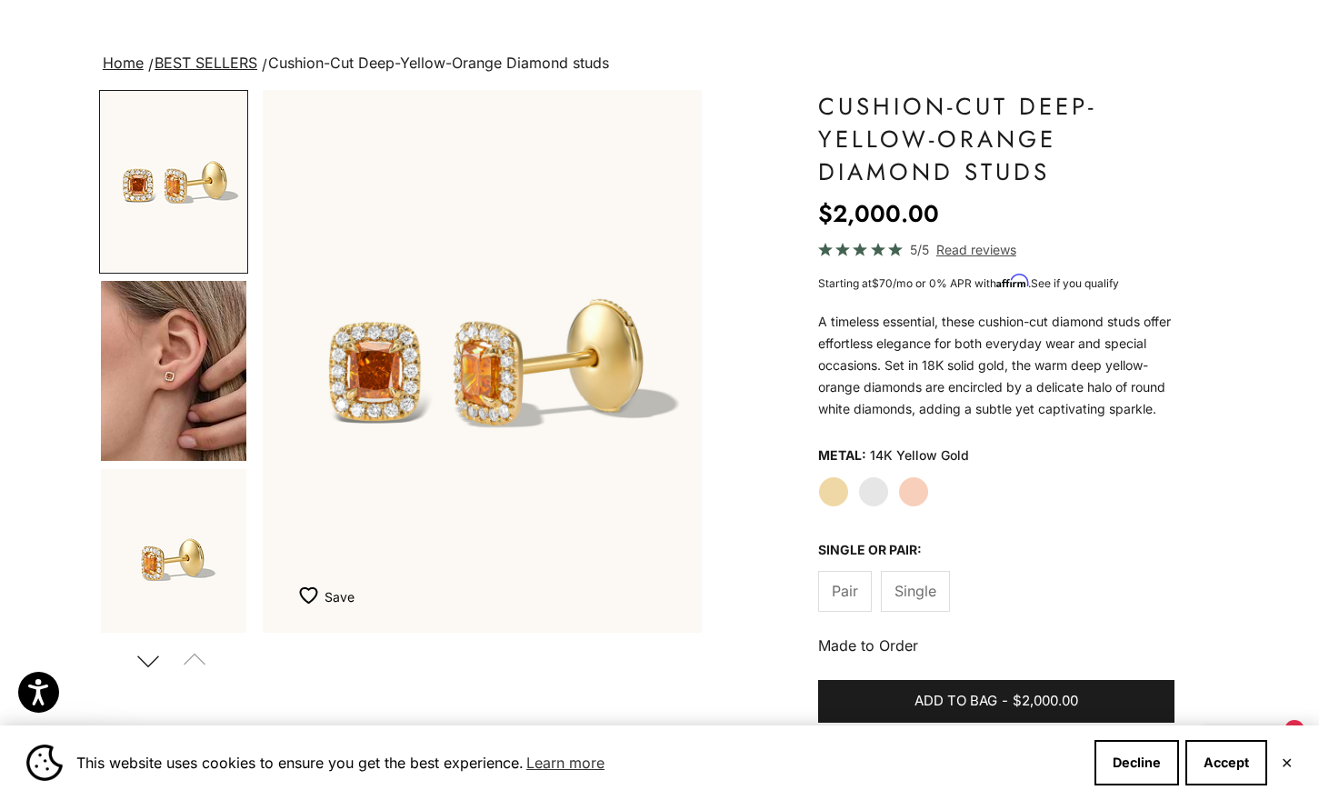
click at [185, 354] on img "Go to item 4" at bounding box center [173, 371] width 145 height 180
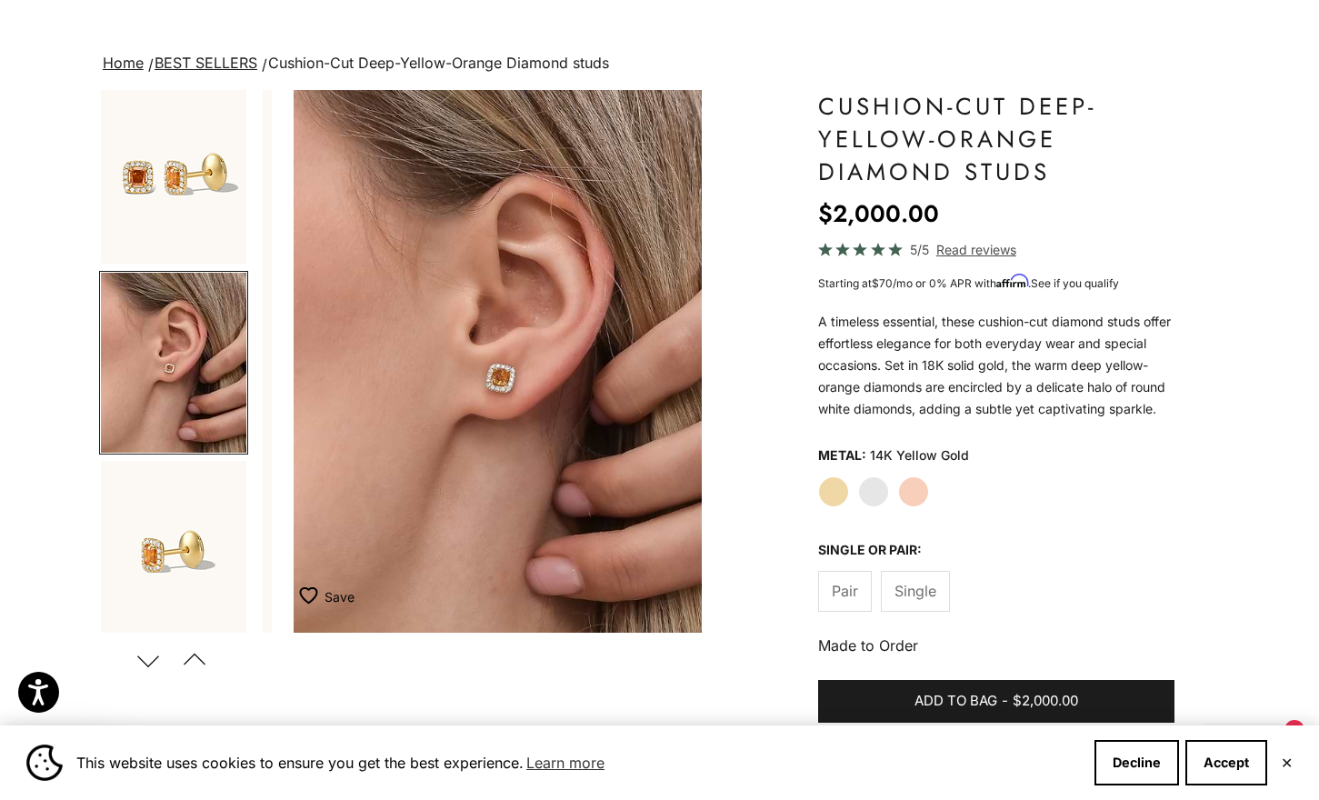
scroll to position [0, 461]
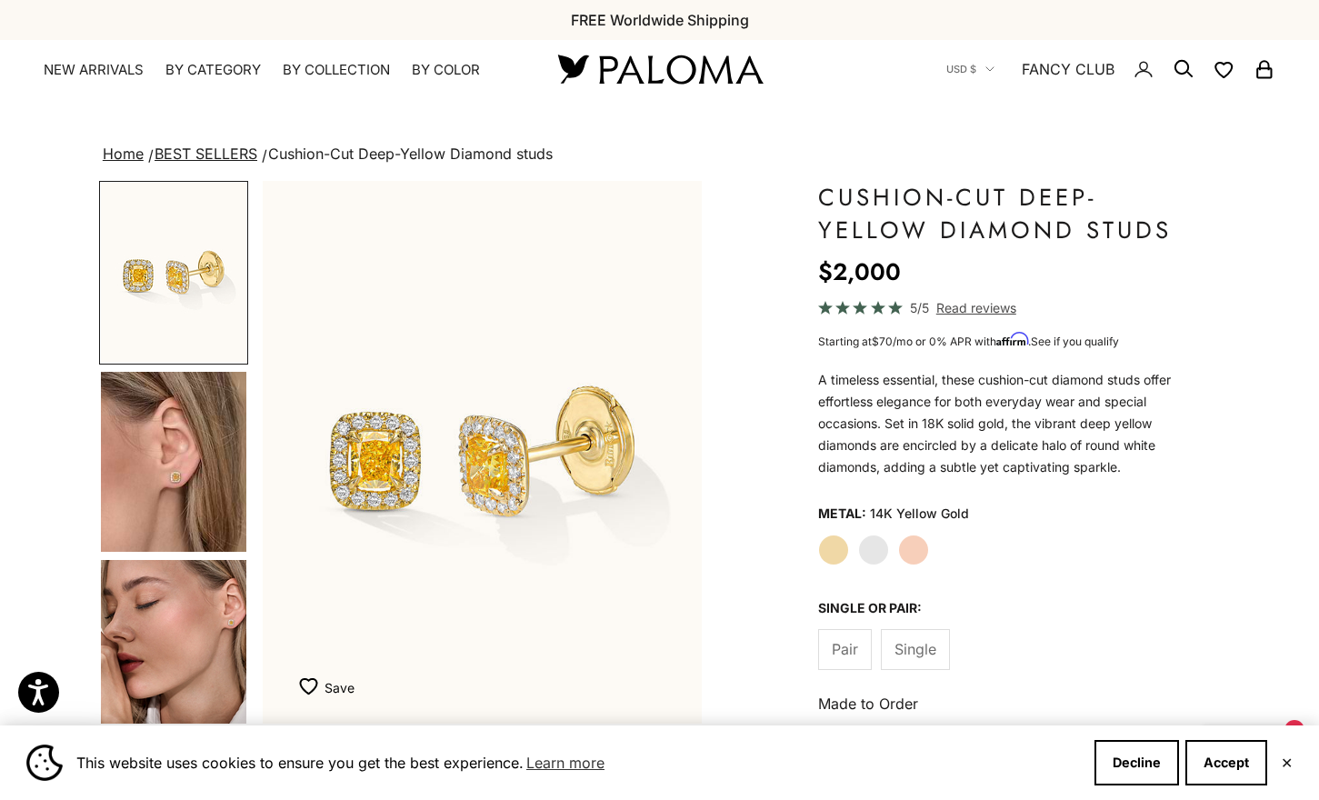
click at [157, 476] on img "Go to item 4" at bounding box center [173, 462] width 145 height 180
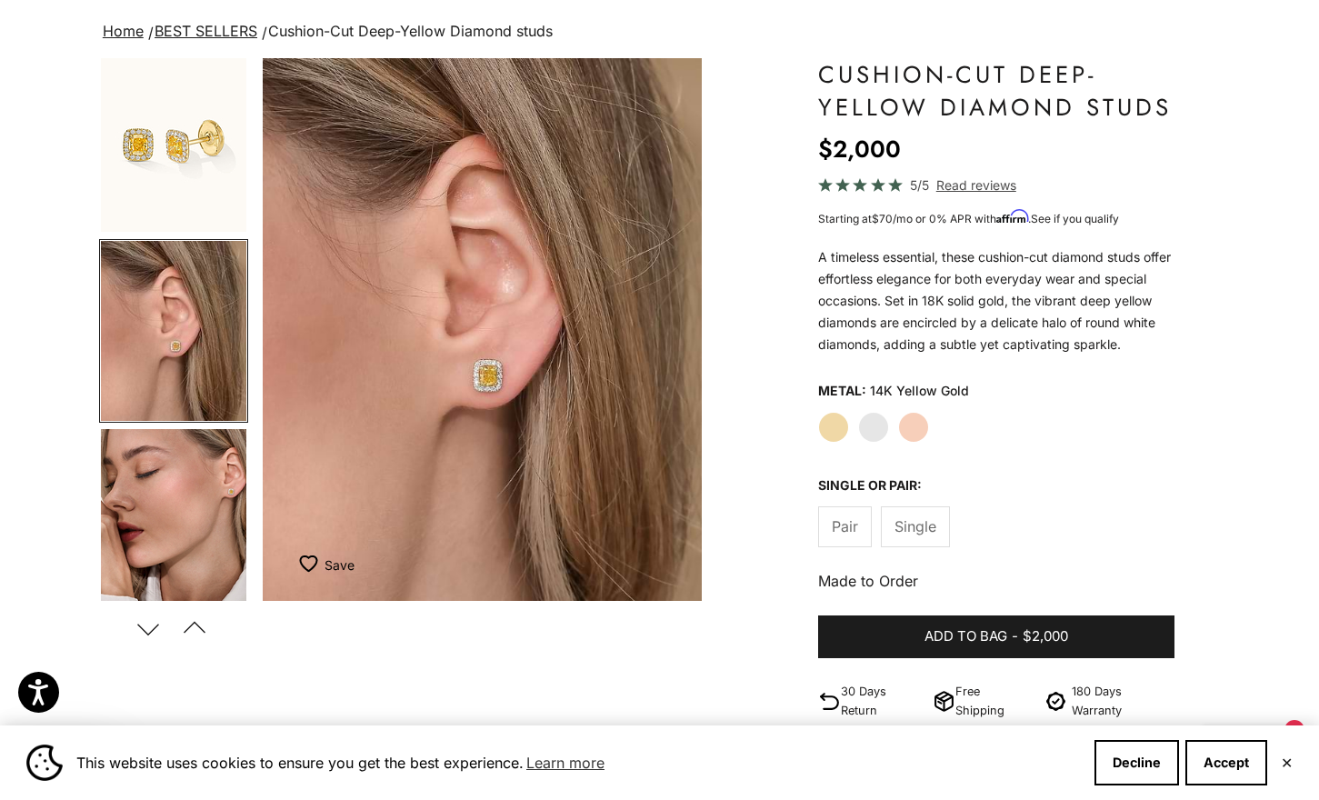
scroll to position [91, 0]
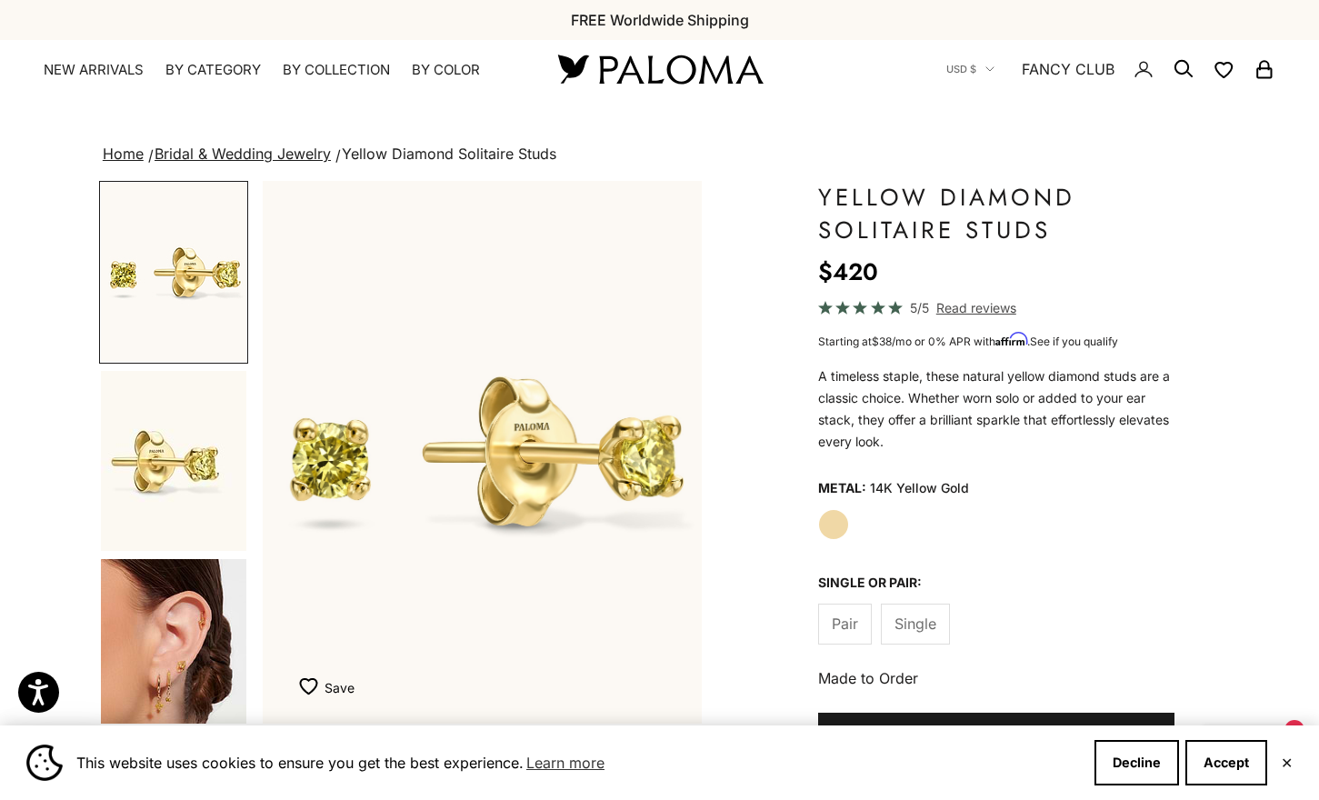
click at [172, 622] on img "Go to item 3" at bounding box center [173, 649] width 145 height 180
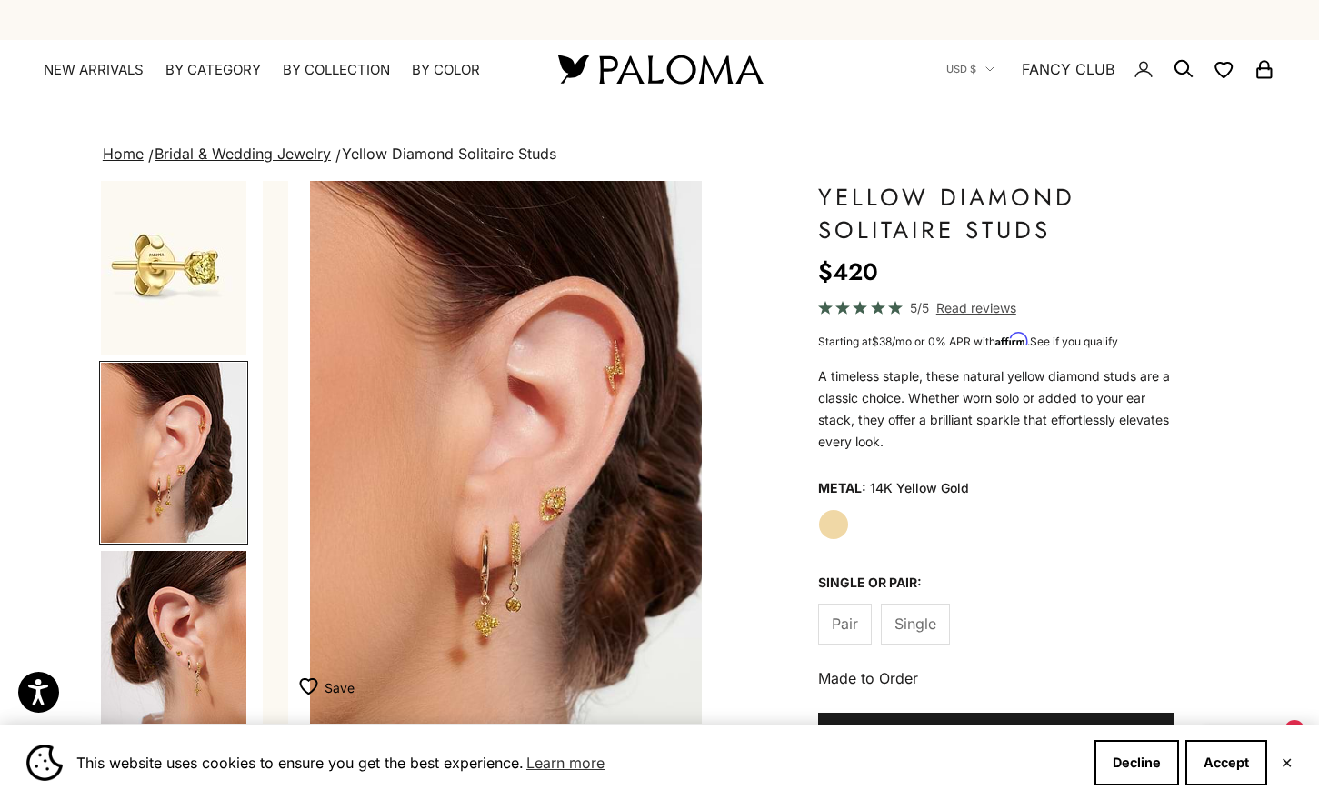
scroll to position [0, 921]
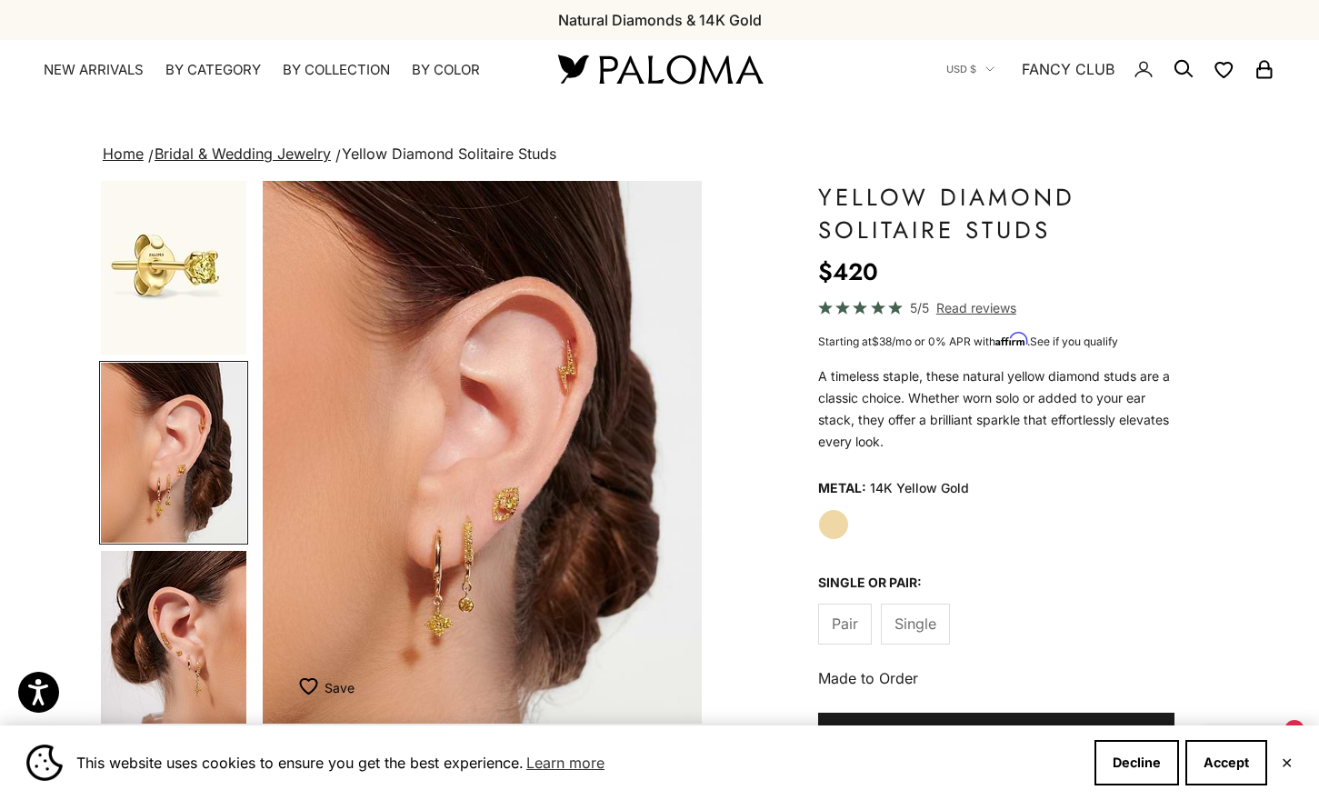
click at [513, 509] on img "Item 3 of 11" at bounding box center [482, 452] width 439 height 543
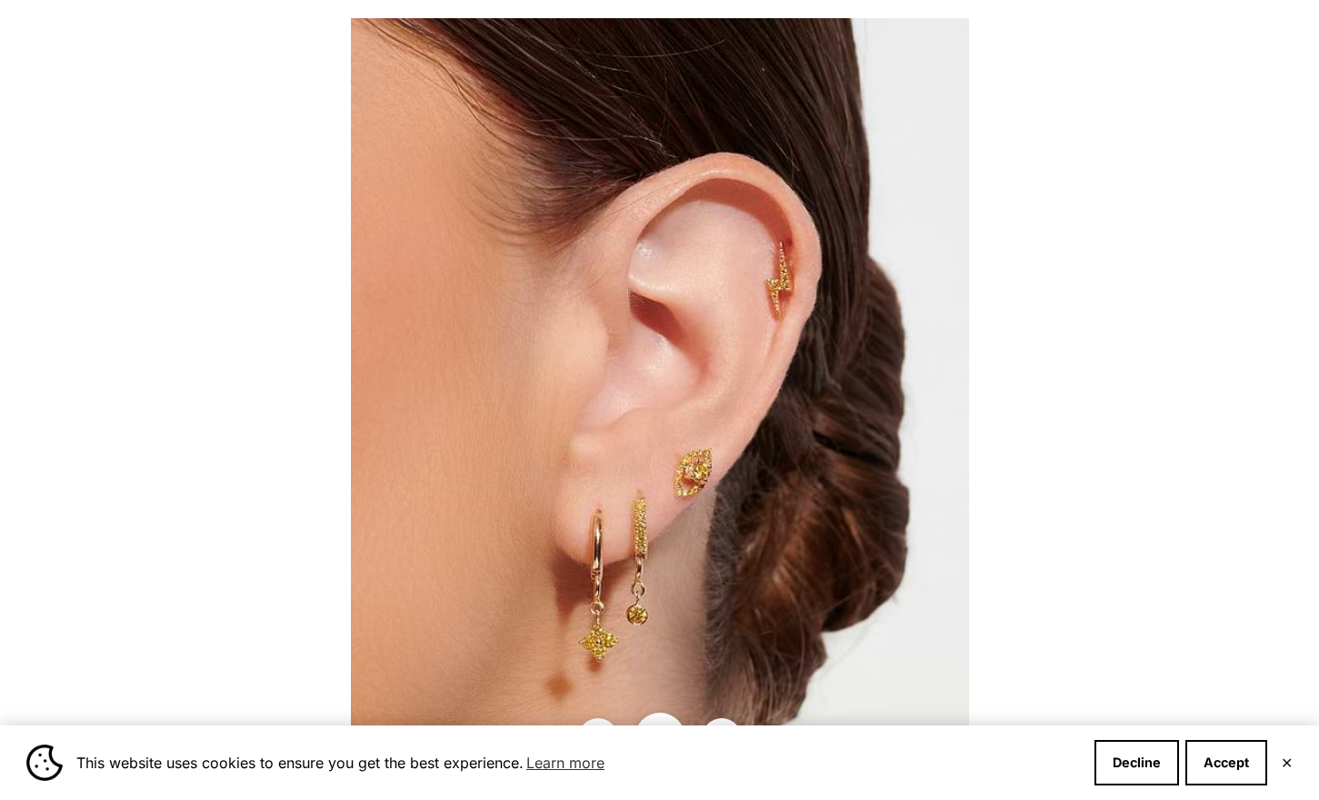
click at [760, 544] on img at bounding box center [660, 399] width 618 height 763
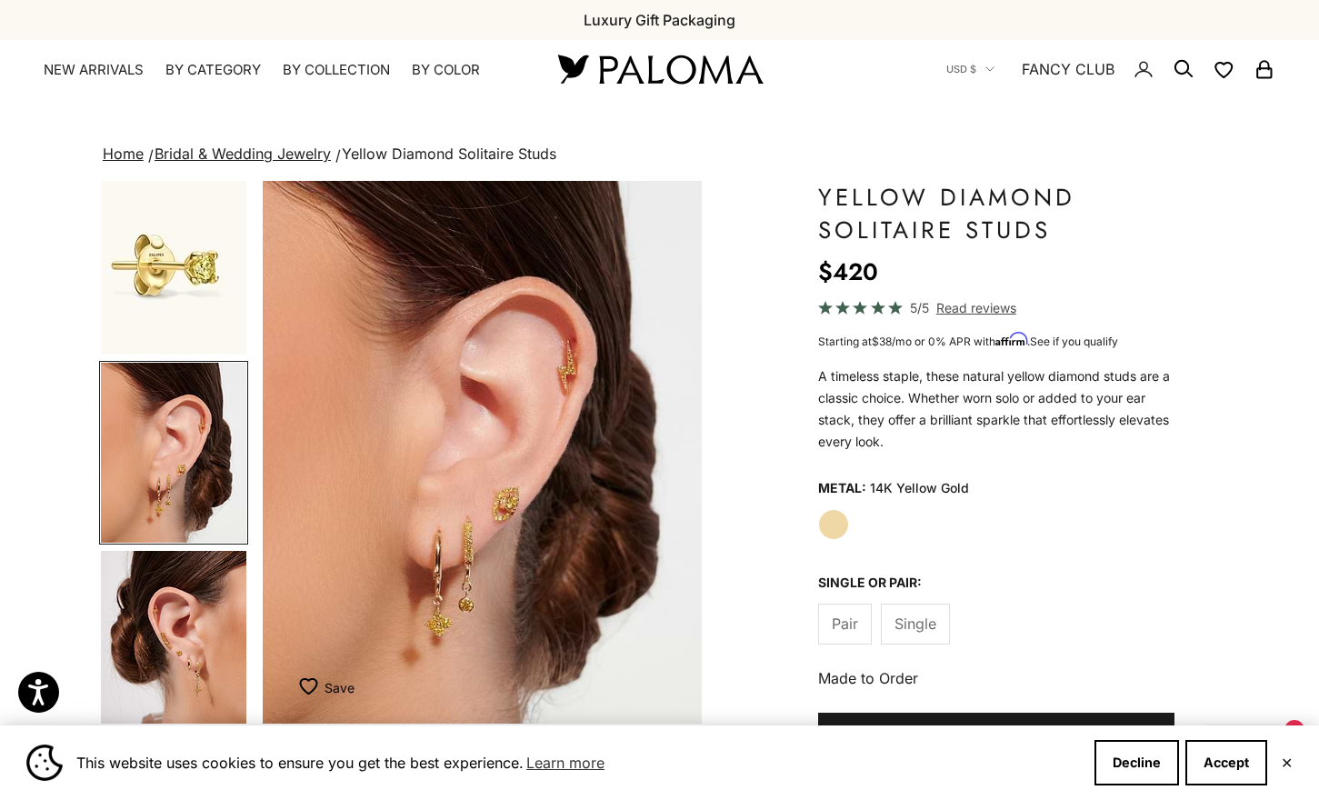
click at [186, 280] on img "Go to item 2" at bounding box center [173, 264] width 145 height 180
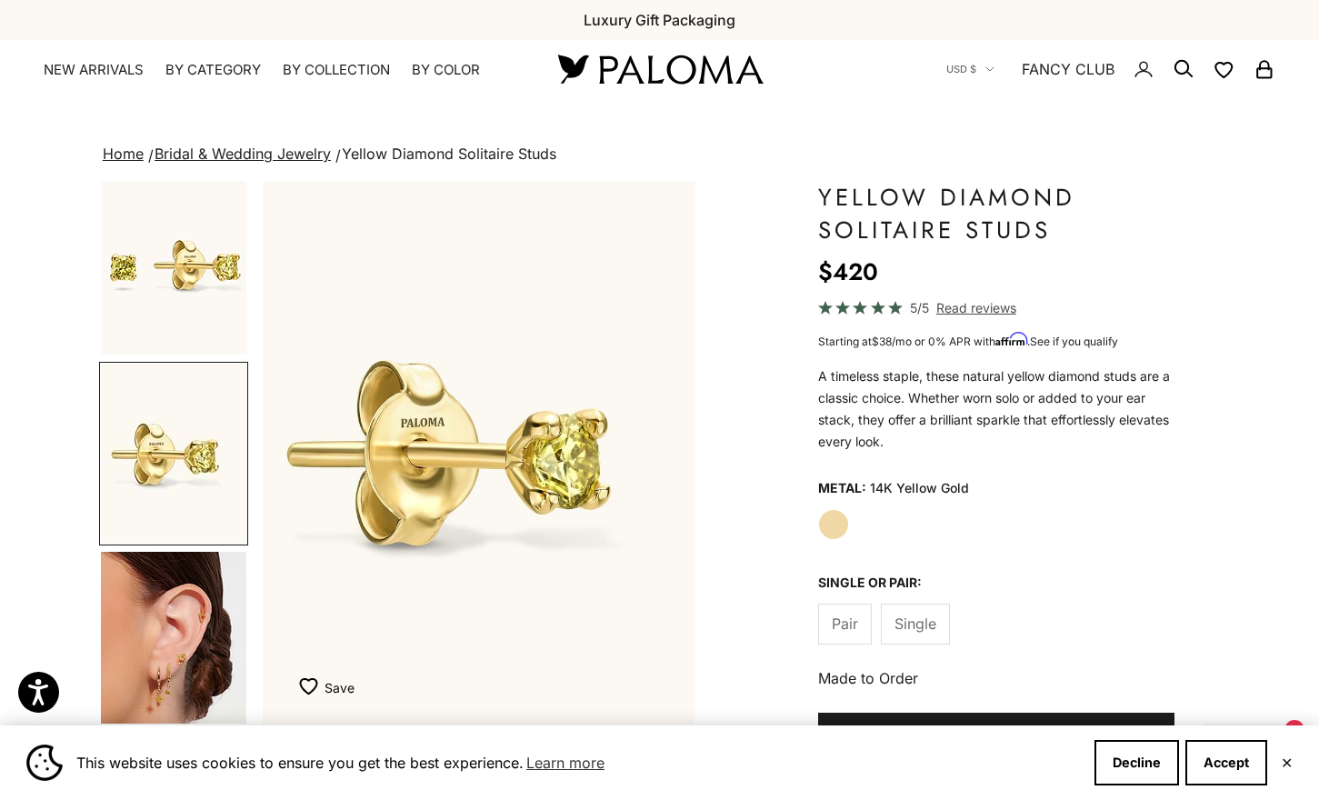
scroll to position [0, 461]
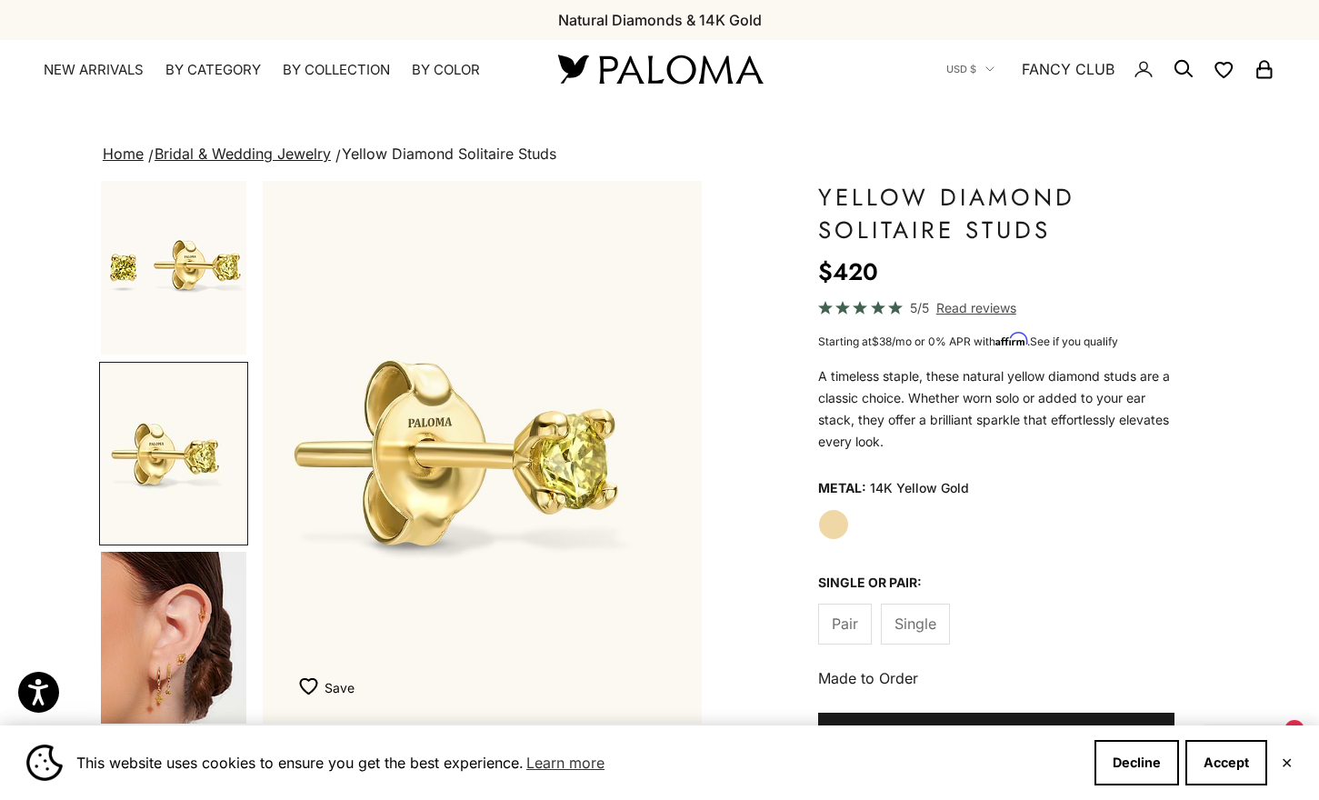
click at [171, 573] on img "Go to item 3" at bounding box center [173, 642] width 145 height 180
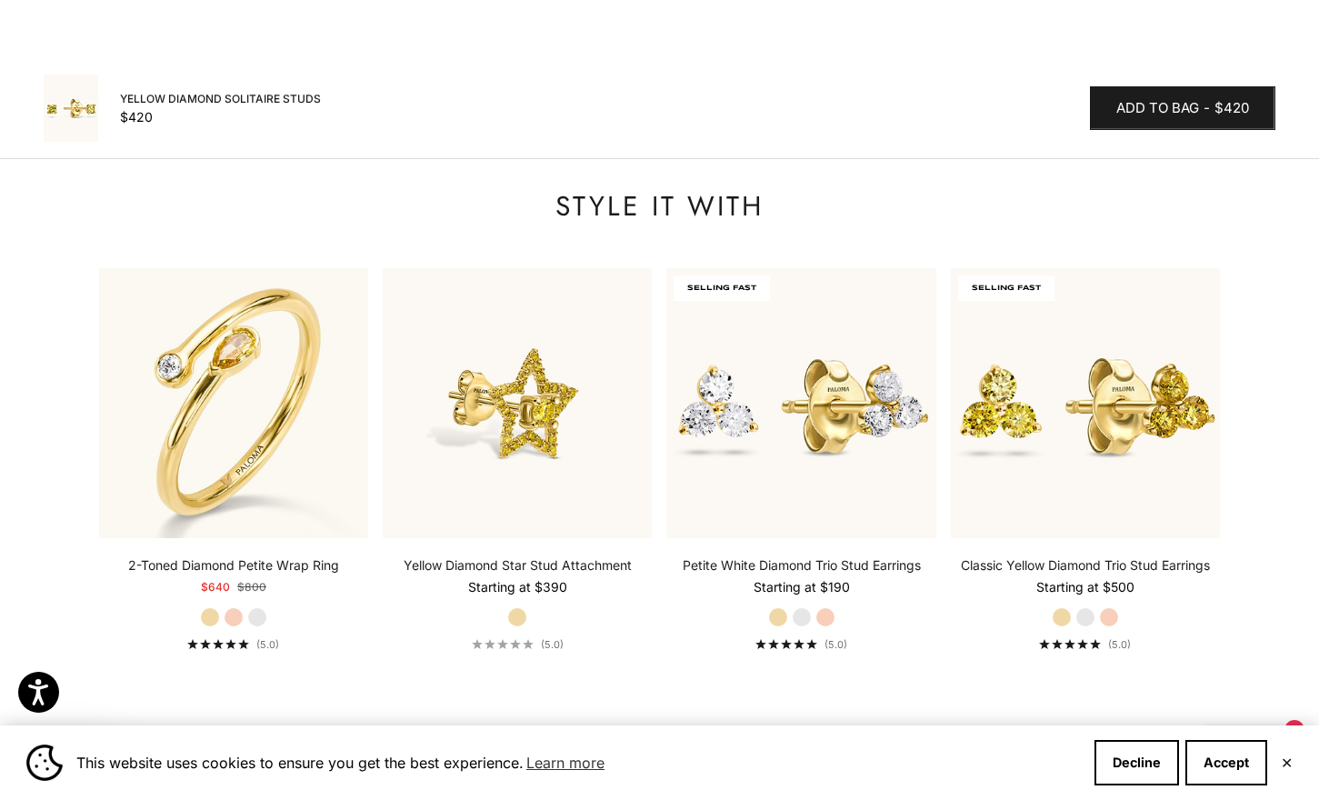
scroll to position [1727, 0]
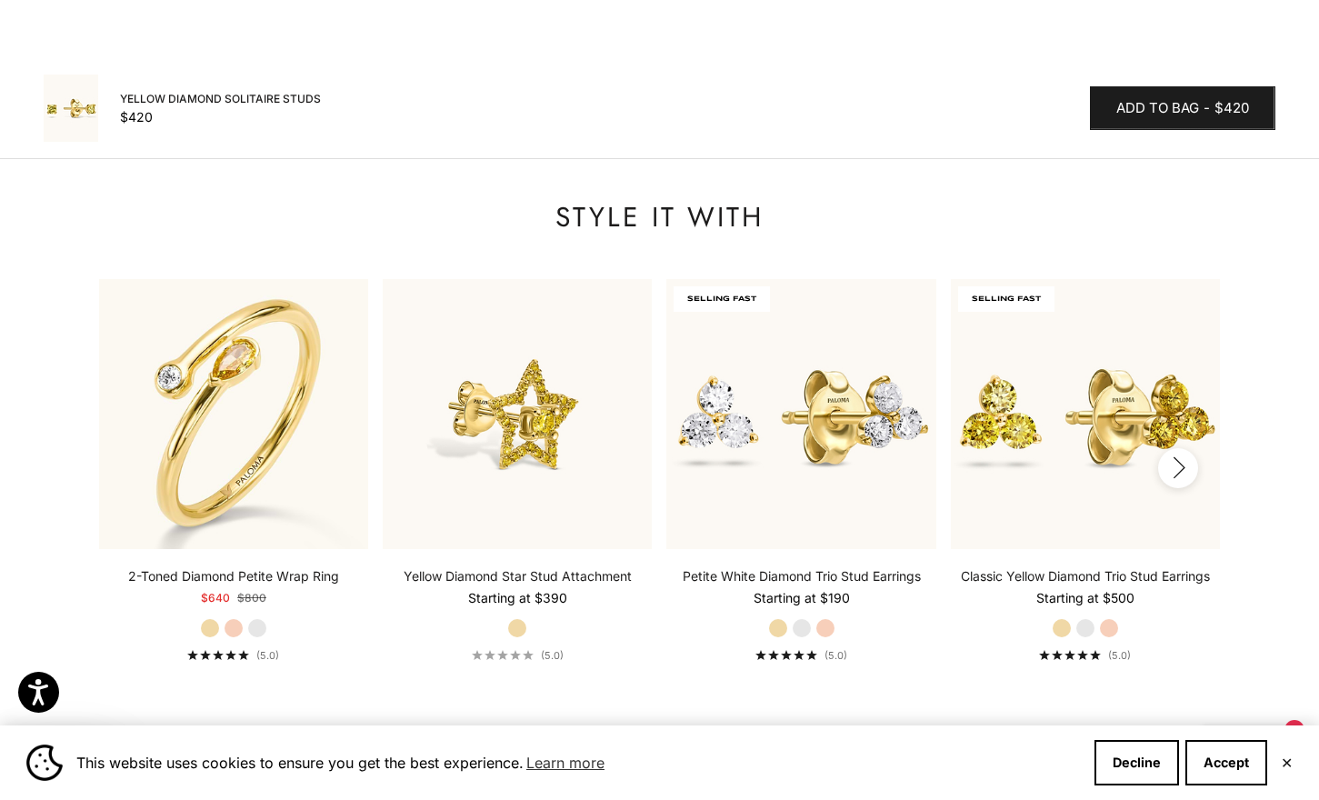
click at [1184, 448] on button "Next" at bounding box center [1178, 468] width 40 height 40
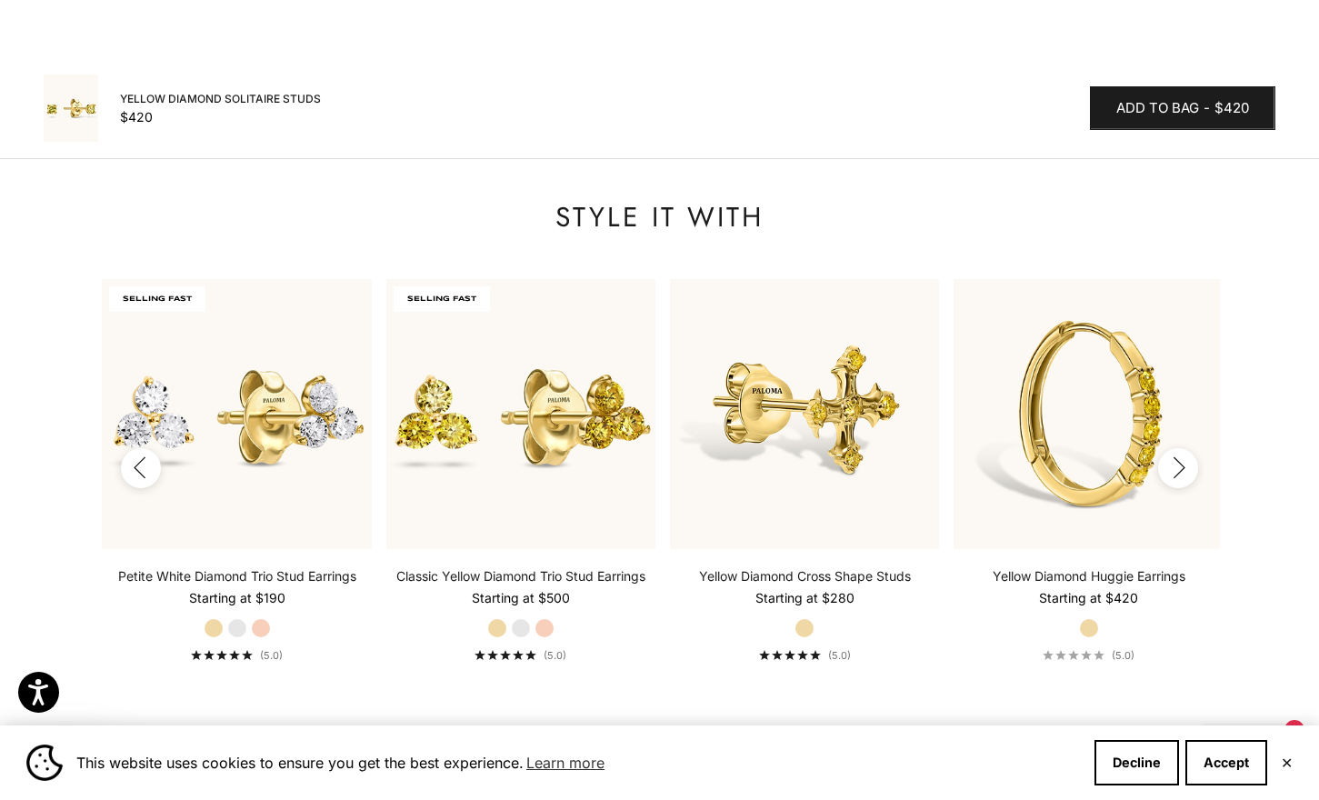
scroll to position [0, 568]
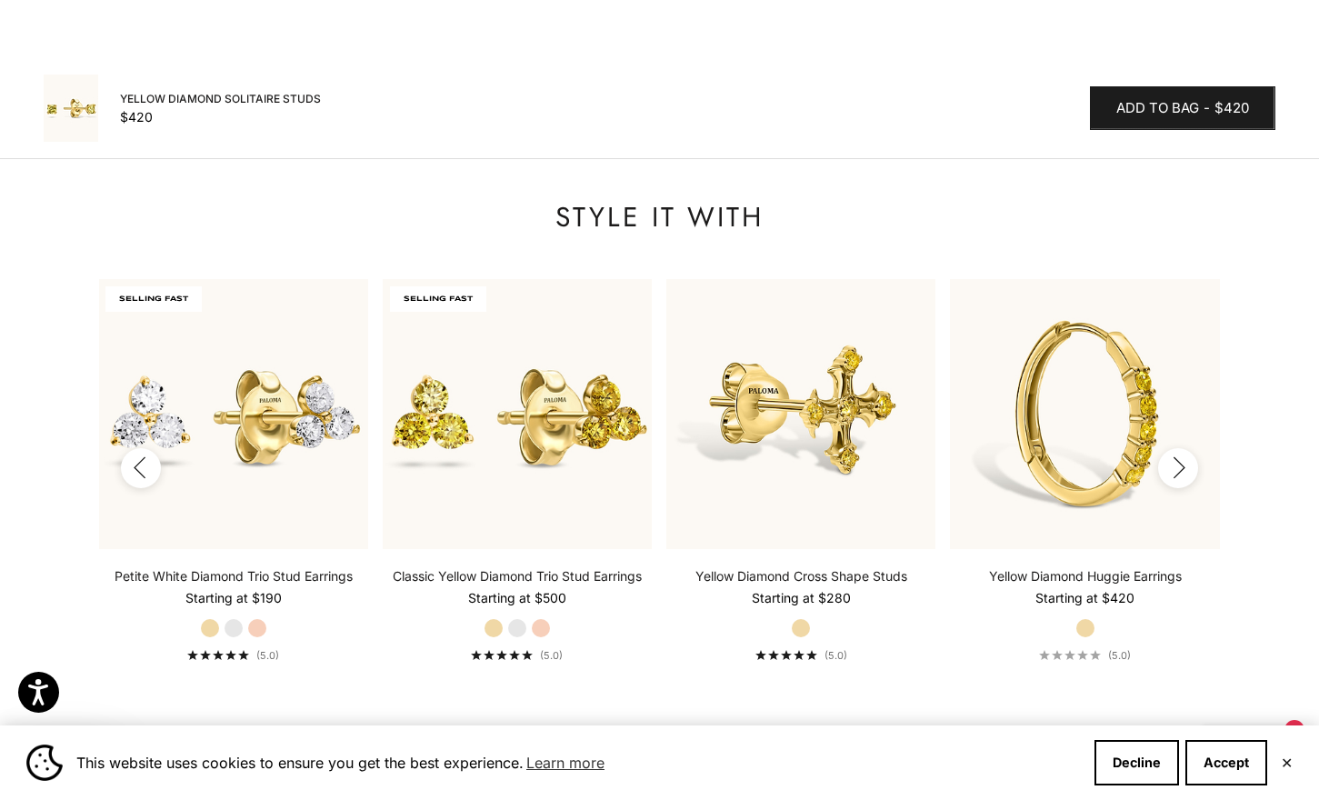
click at [1184, 456] on icon "button" at bounding box center [1178, 467] width 20 height 23
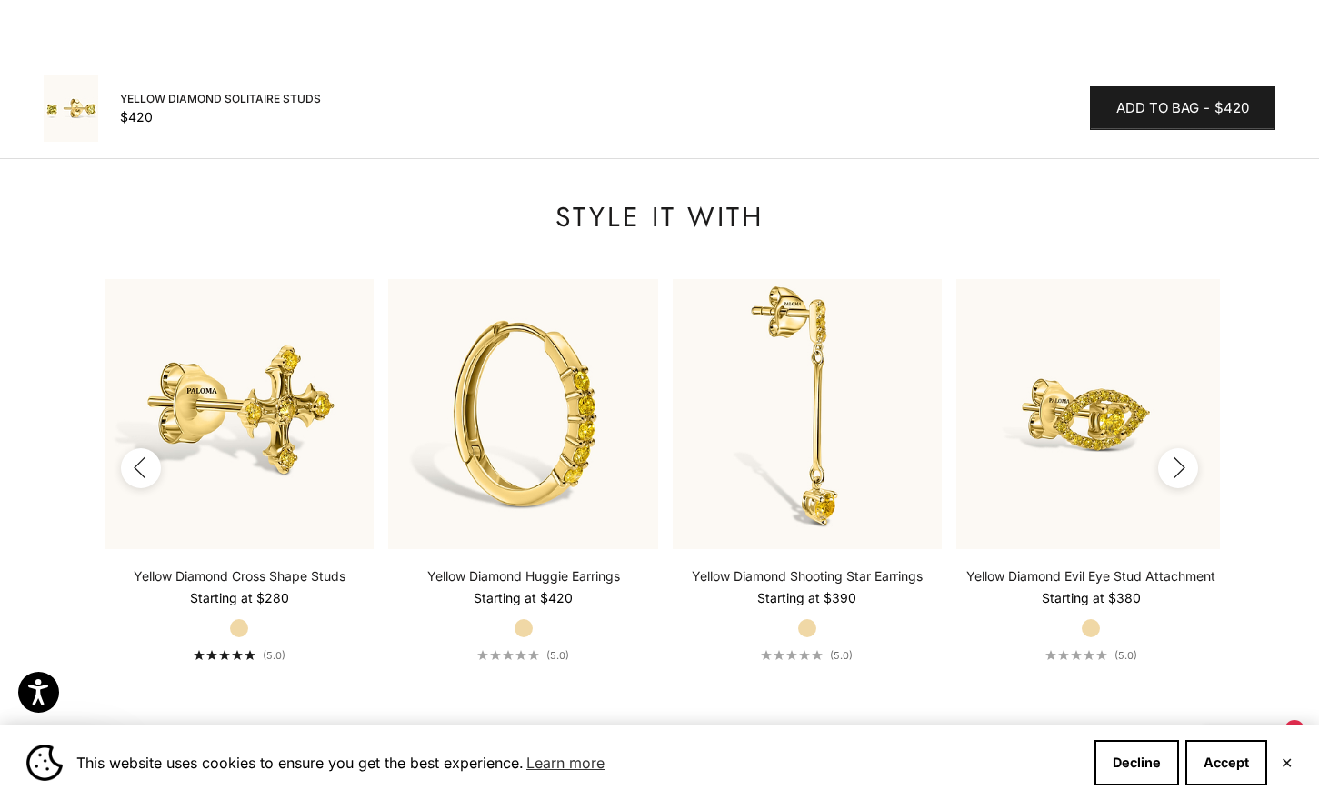
scroll to position [0, 1135]
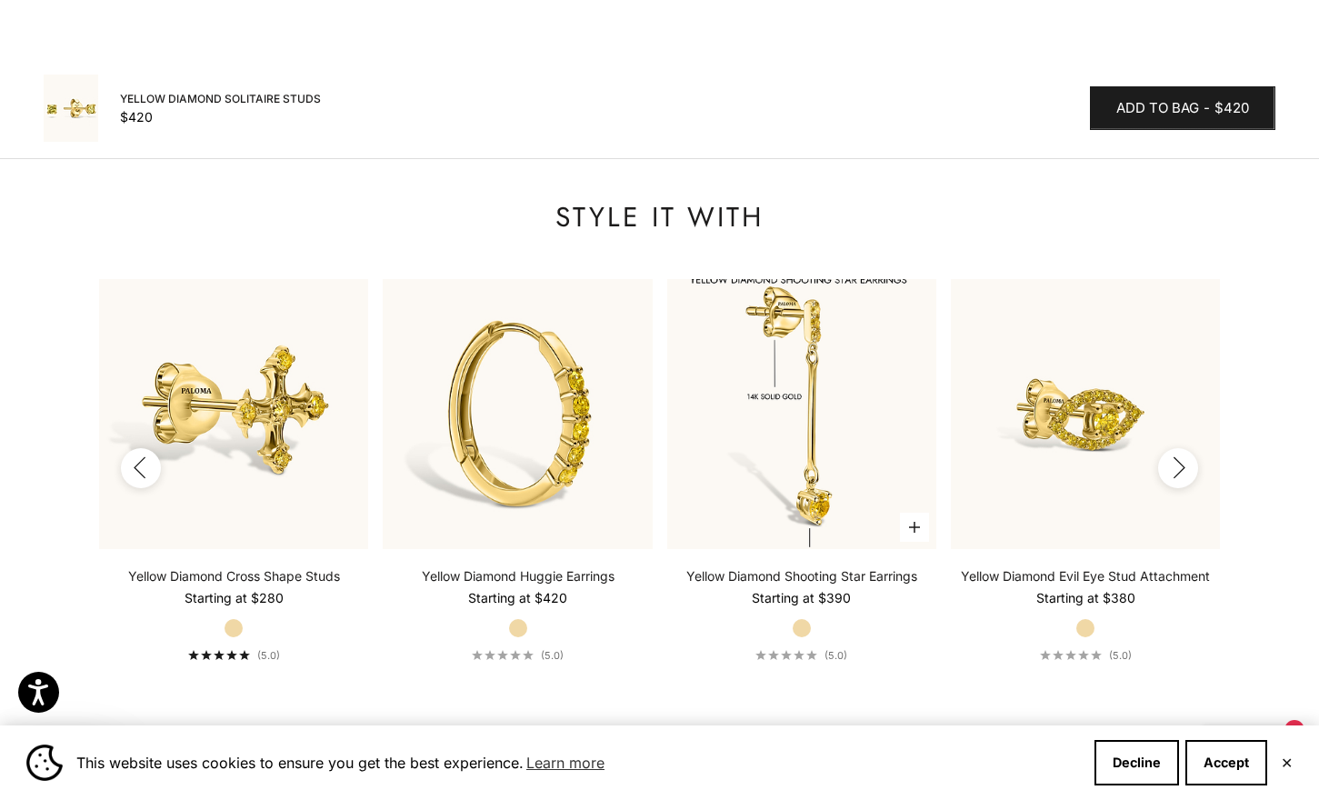
drag, startPoint x: 1086, startPoint y: 318, endPoint x: 798, endPoint y: 324, distance: 288.1
click at [798, 324] on link at bounding box center [801, 413] width 269 height 269
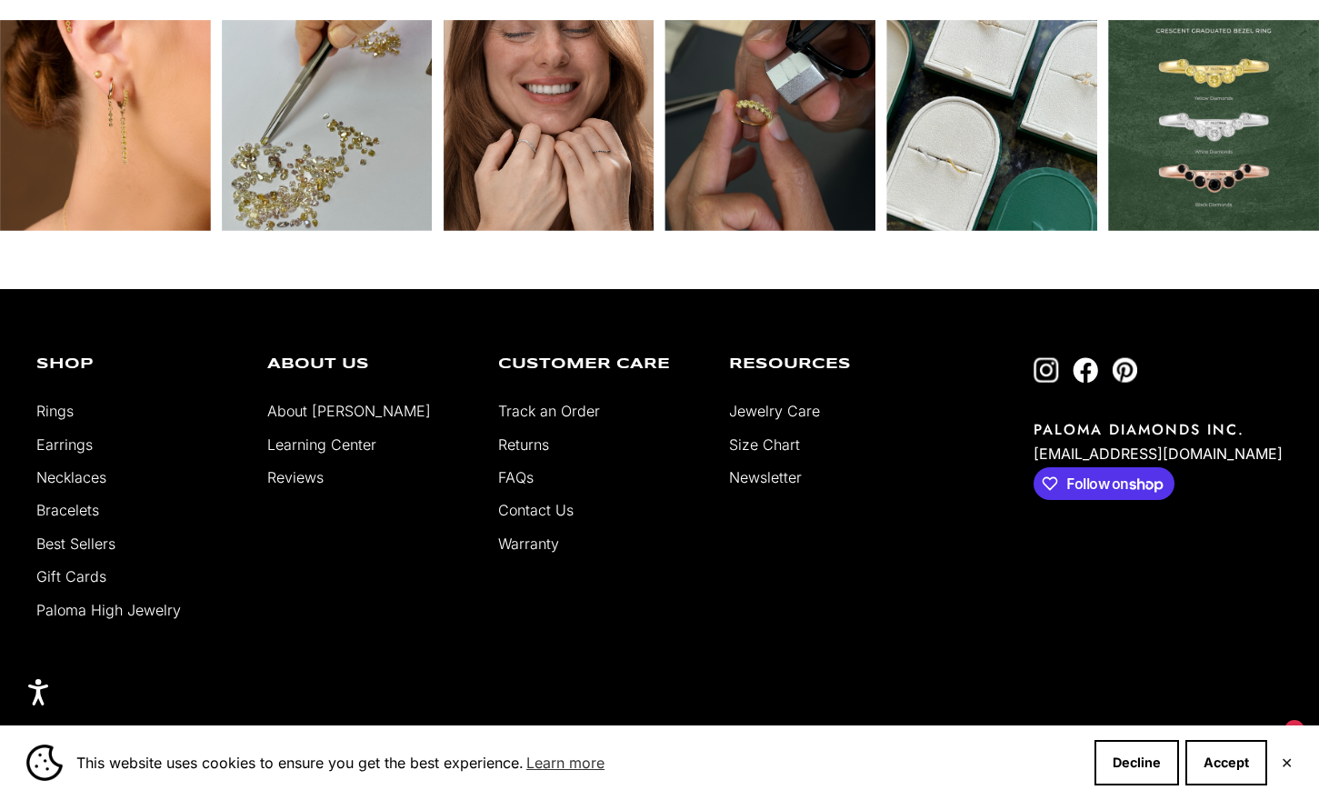
scroll to position [3364, 0]
